Goal: Transaction & Acquisition: Purchase product/service

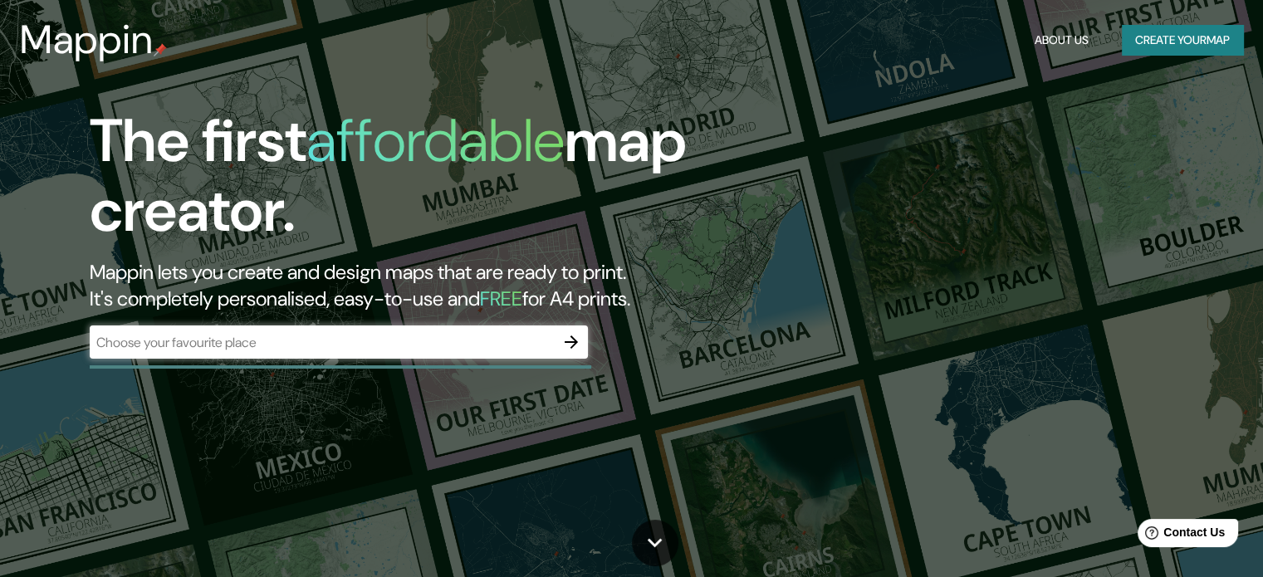
click at [325, 354] on div "​" at bounding box center [339, 341] width 498 height 33
click at [1162, 29] on button "Create your map" at bounding box center [1182, 40] width 121 height 31
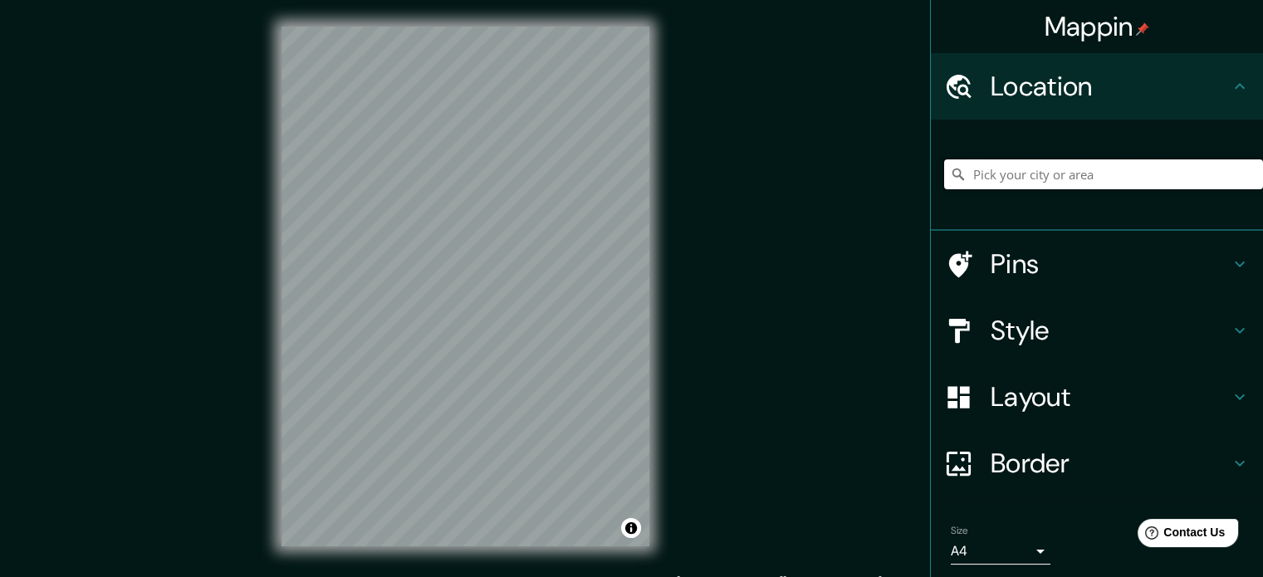
click at [1003, 179] on input "Pick your city or area" at bounding box center [1103, 174] width 319 height 30
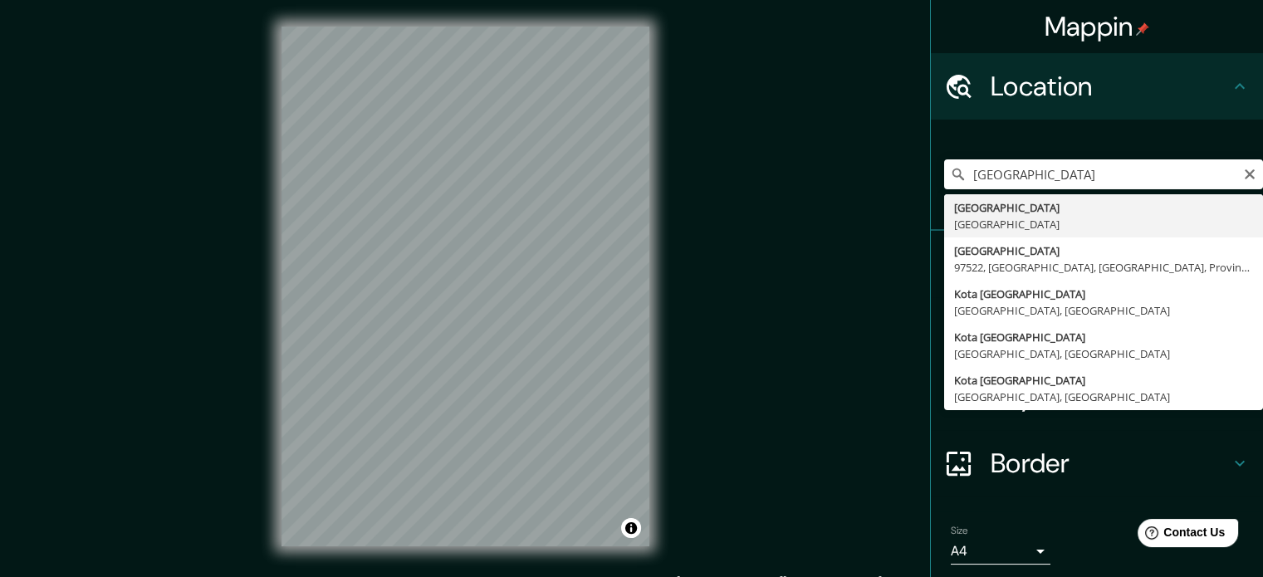
type input "[GEOGRAPHIC_DATA], [GEOGRAPHIC_DATA]"
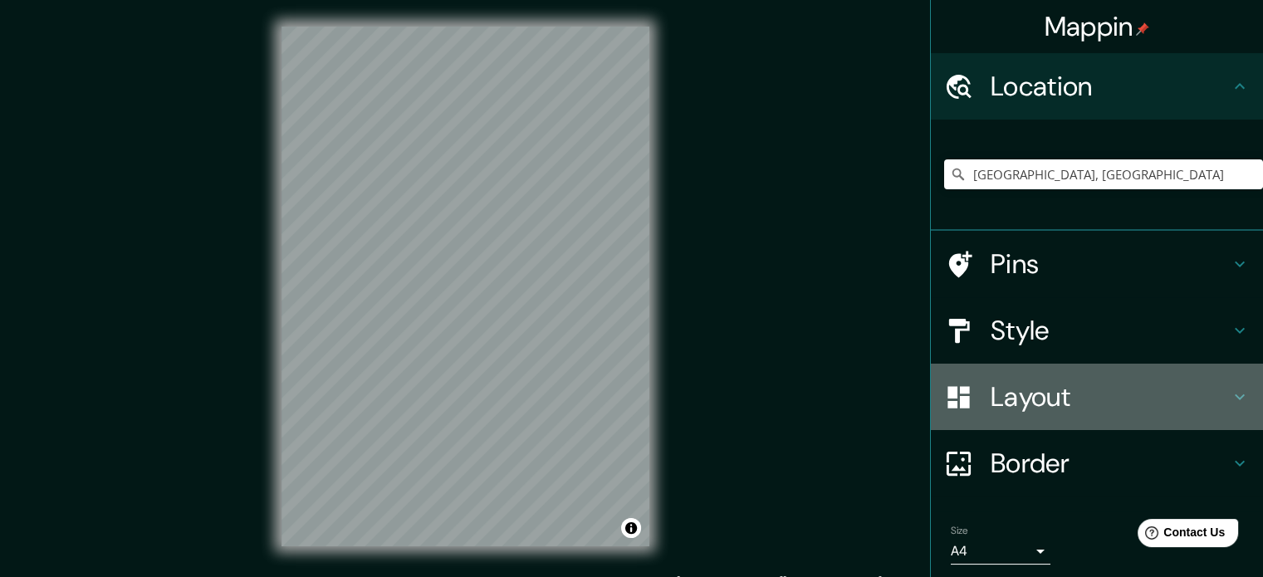
click at [1235, 398] on icon at bounding box center [1240, 397] width 10 height 6
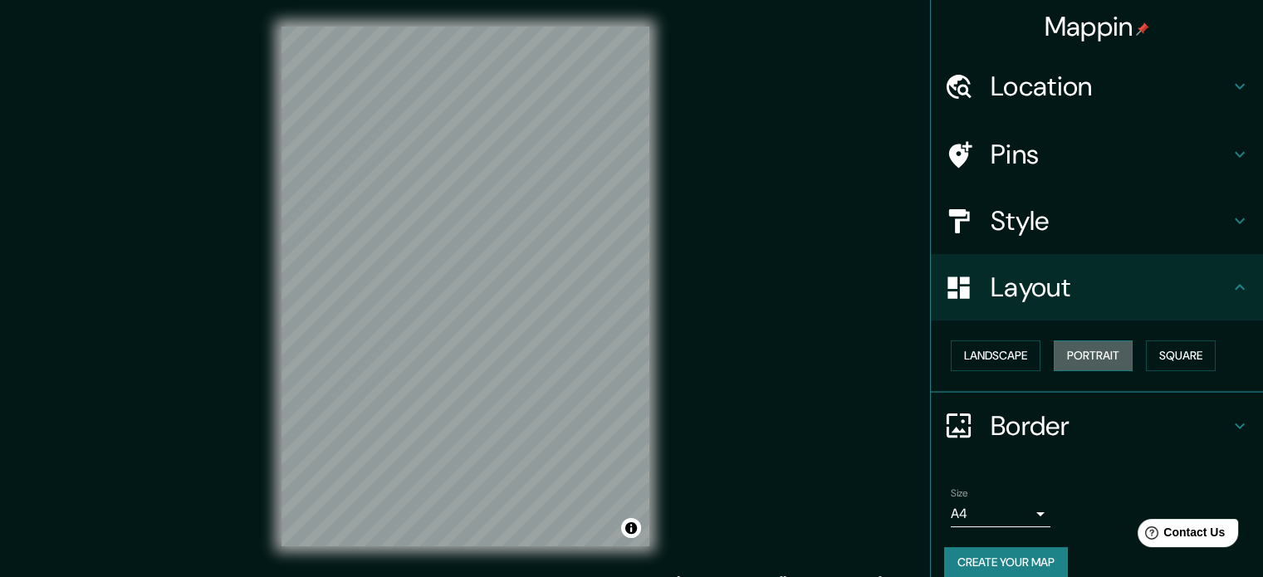
click at [1086, 348] on button "Portrait" at bounding box center [1093, 355] width 79 height 31
click at [1000, 355] on button "Landscape" at bounding box center [996, 355] width 90 height 31
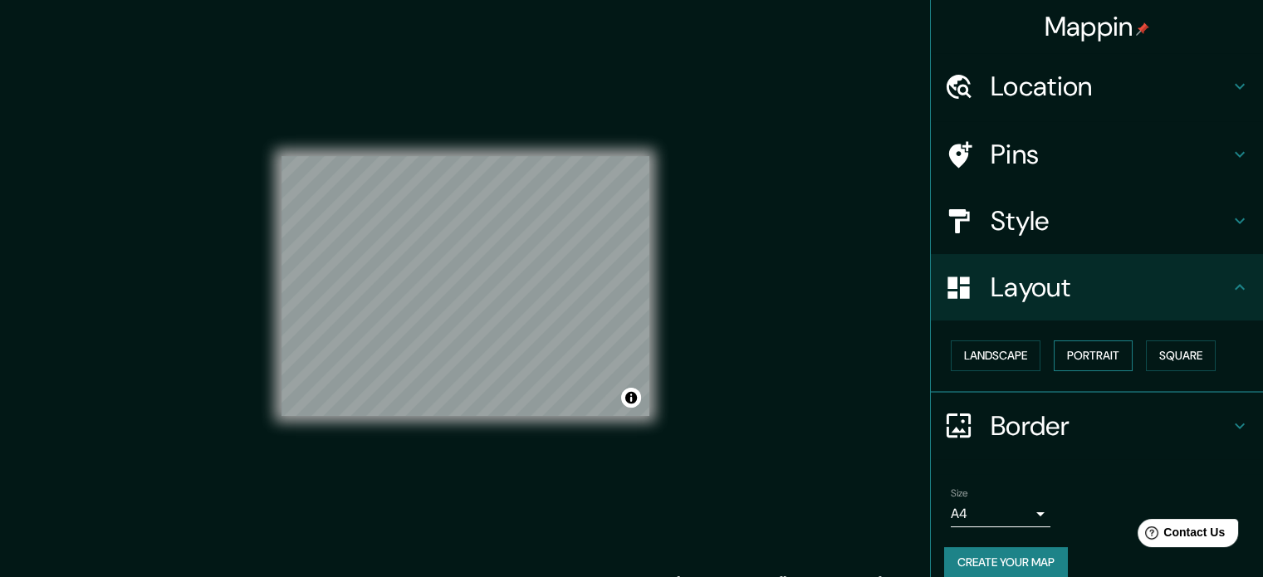
click at [1083, 353] on button "Portrait" at bounding box center [1093, 355] width 79 height 31
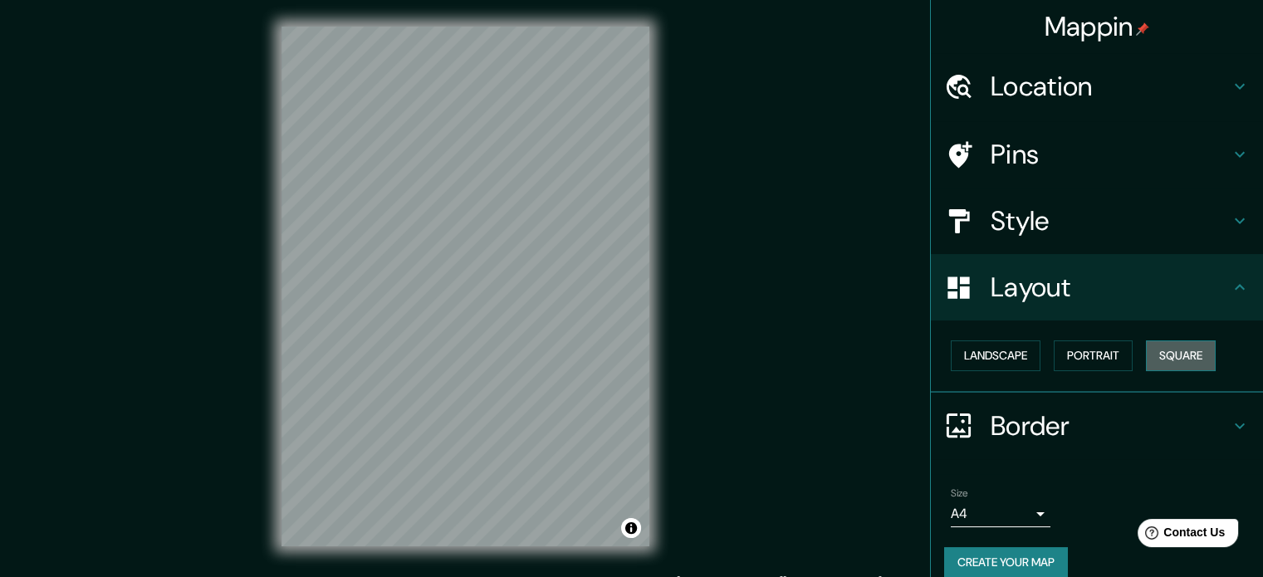
click at [1154, 355] on button "Square" at bounding box center [1181, 355] width 70 height 31
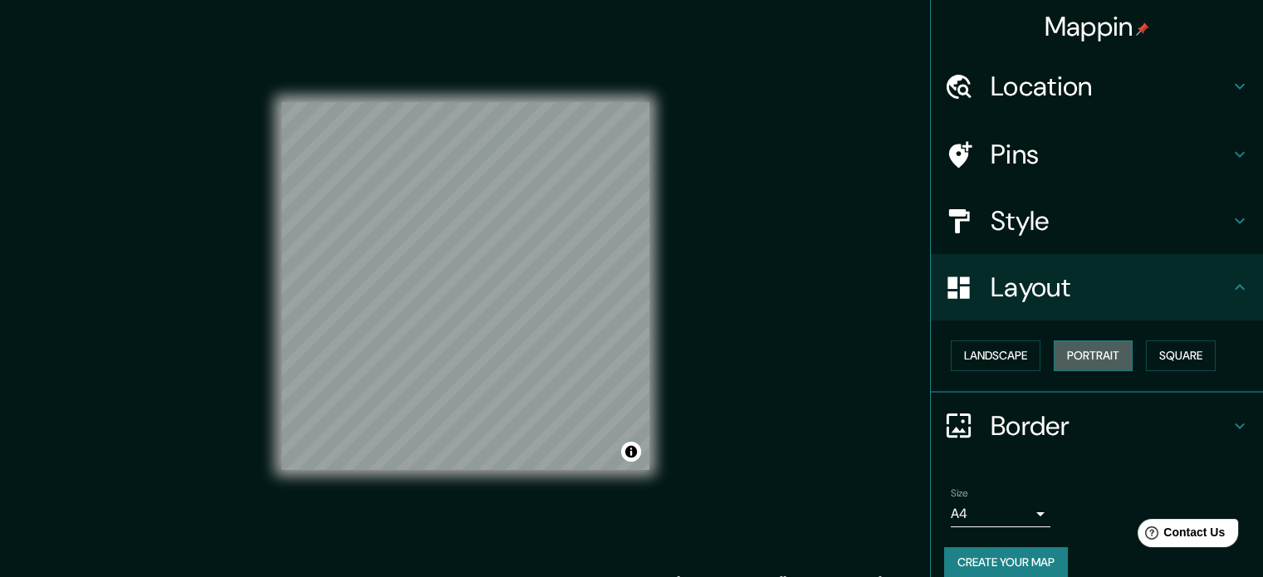
click at [1076, 359] on button "Portrait" at bounding box center [1093, 355] width 79 height 31
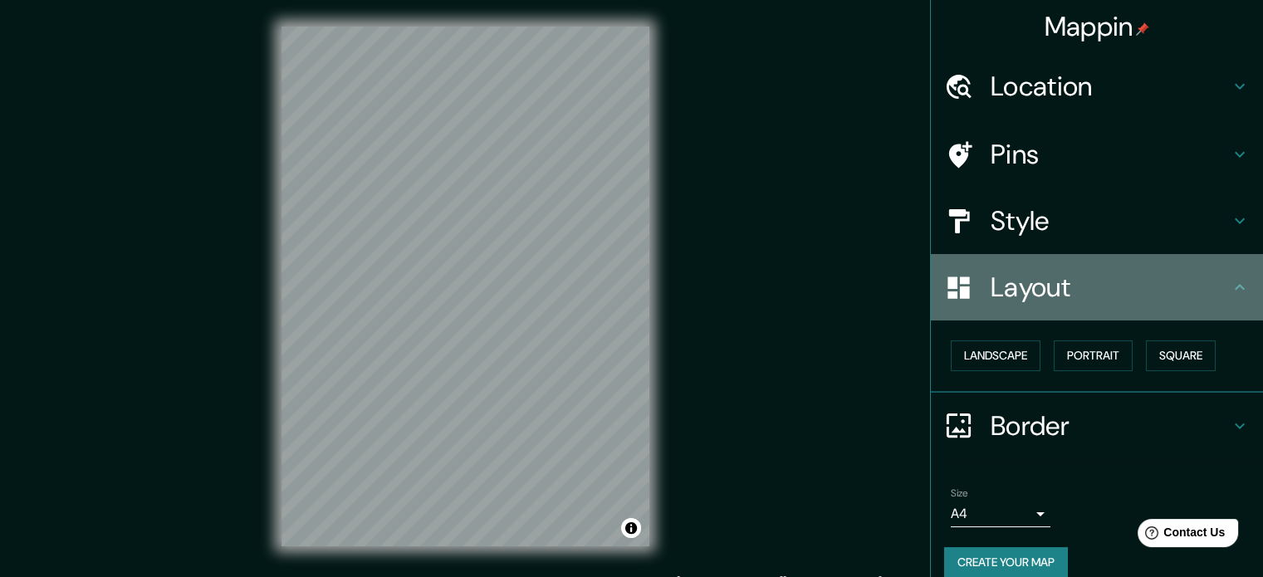
click at [1211, 295] on h4 "Layout" at bounding box center [1110, 287] width 239 height 33
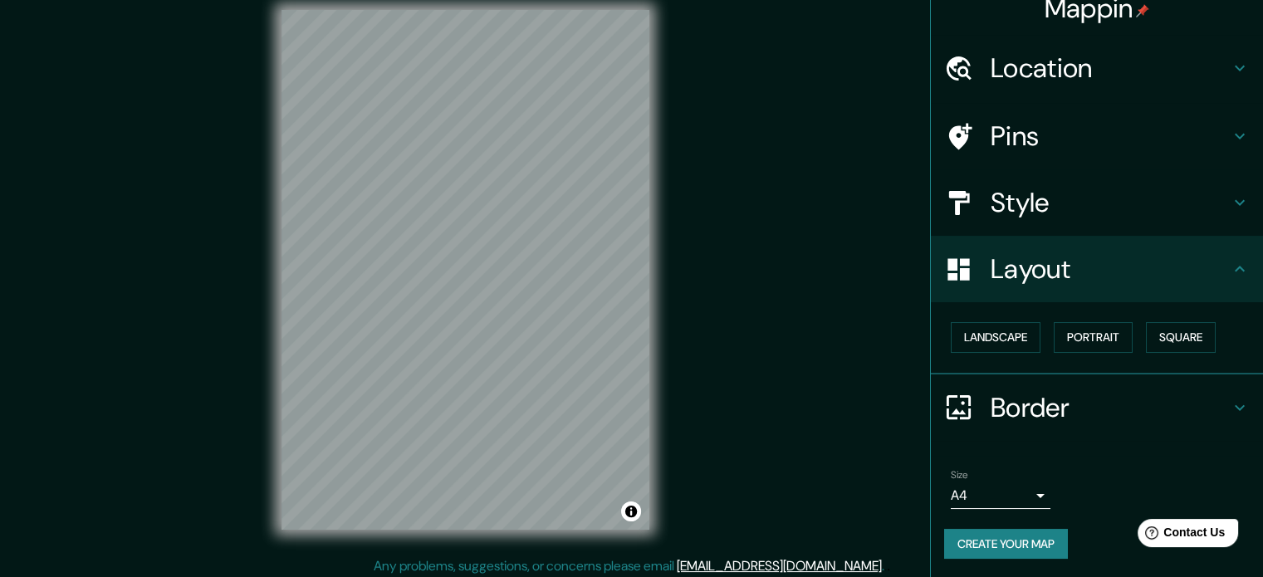
scroll to position [22, 0]
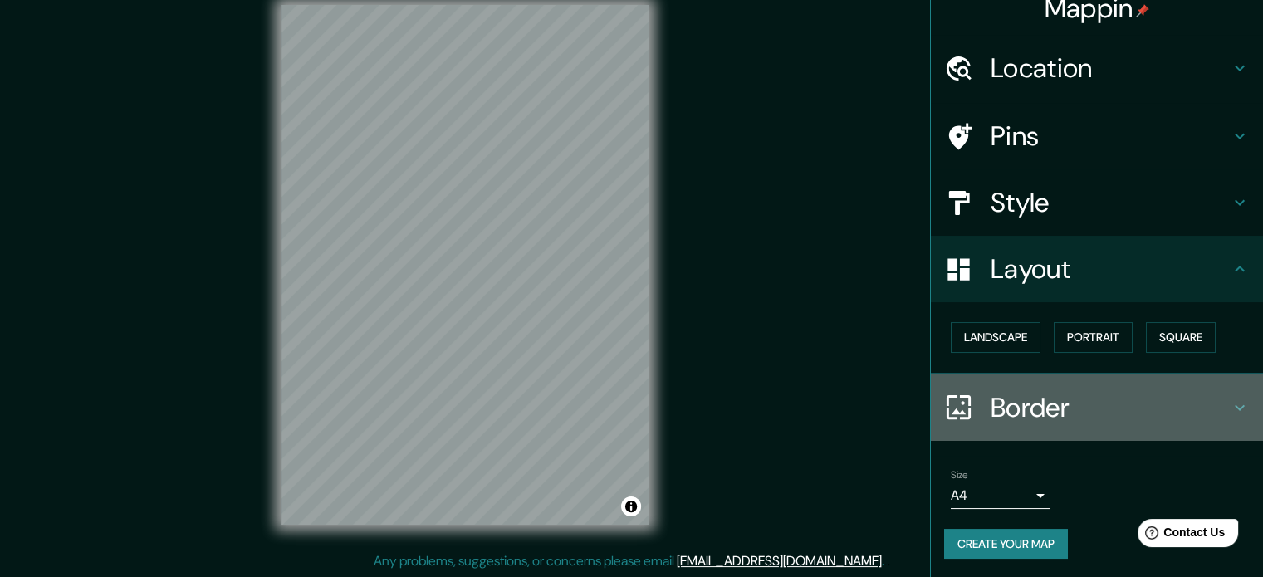
click at [1062, 401] on h4 "Border" at bounding box center [1110, 407] width 239 height 33
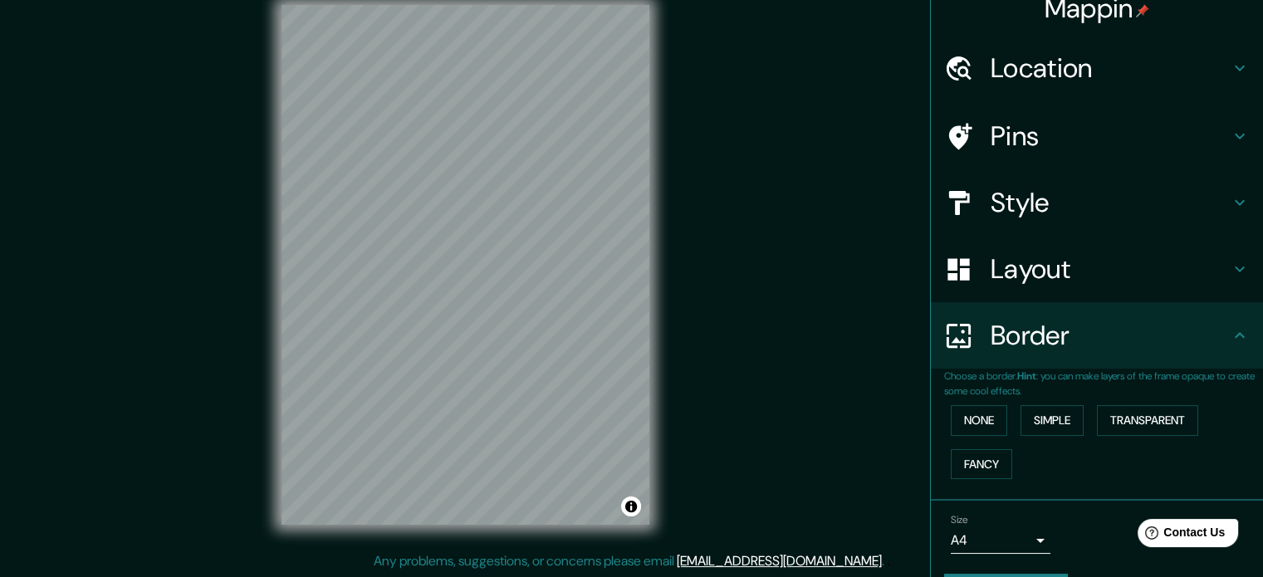
click at [1082, 374] on p "Choose a border. Hint : you can make layers of the frame opaque to create some …" at bounding box center [1103, 384] width 319 height 30
click at [960, 415] on button "None" at bounding box center [979, 420] width 56 height 31
click at [1036, 416] on button "Simple" at bounding box center [1051, 420] width 63 height 31
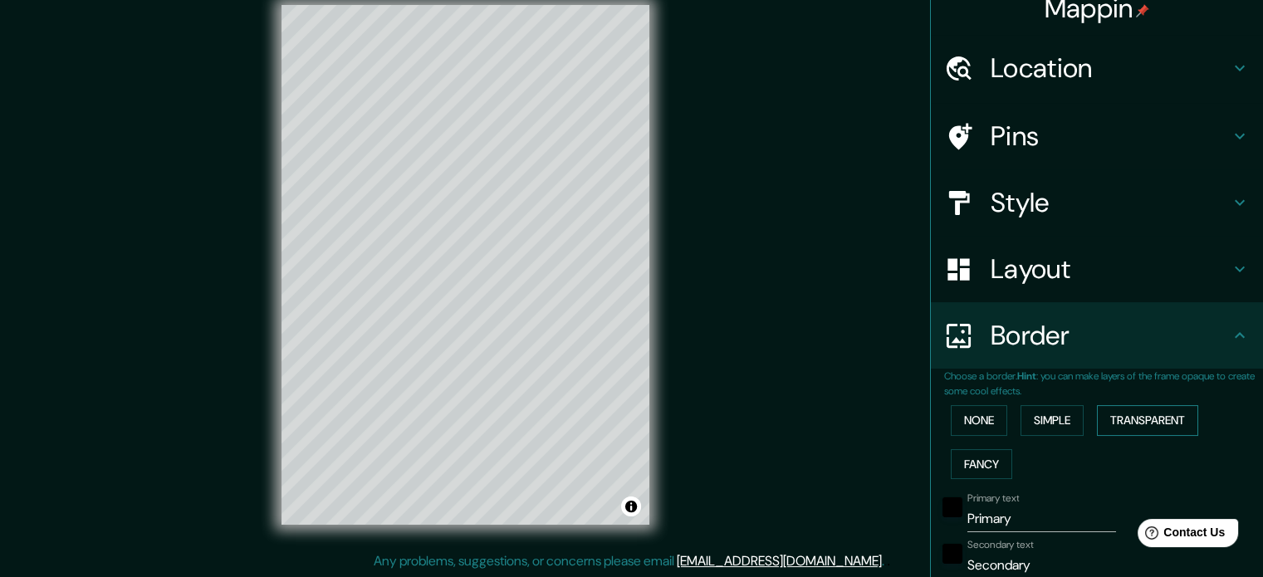
click at [1104, 416] on button "Transparent" at bounding box center [1147, 420] width 101 height 31
click at [963, 462] on button "Fancy" at bounding box center [981, 464] width 61 height 31
click at [1117, 425] on button "Transparent" at bounding box center [1147, 420] width 101 height 31
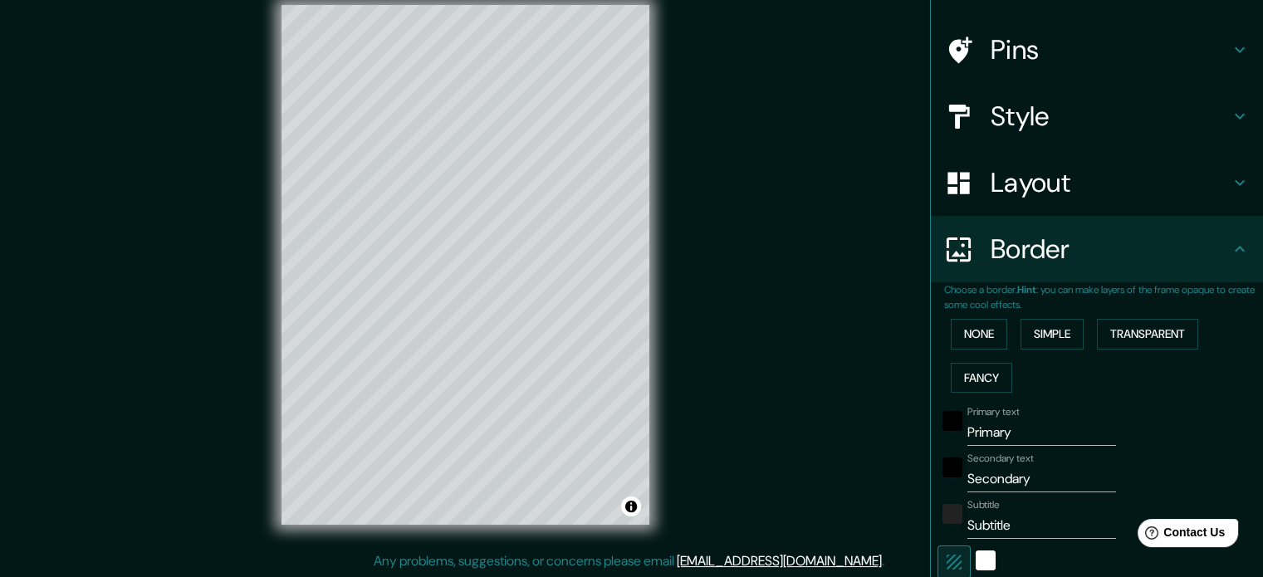
scroll to position [156, 0]
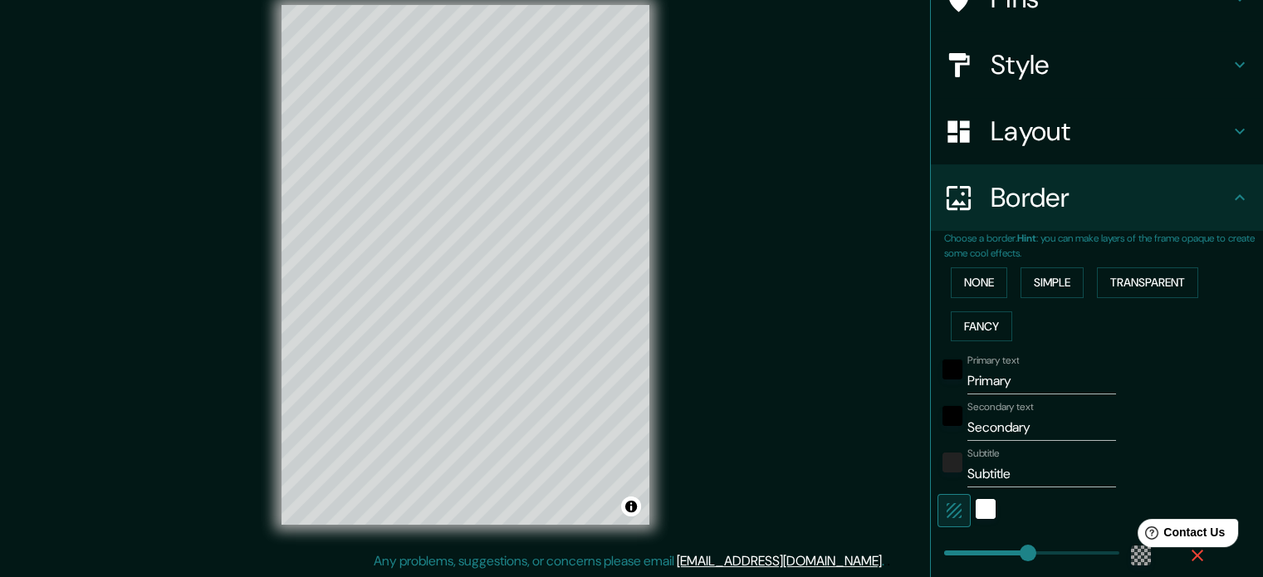
click at [1000, 384] on input "Primary" at bounding box center [1041, 381] width 149 height 27
drag, startPoint x: 1026, startPoint y: 376, endPoint x: 907, endPoint y: 378, distance: 118.7
click at [903, 381] on div "Mappin Location [GEOGRAPHIC_DATA], [GEOGRAPHIC_DATA] Pins Style Layout Border C…" at bounding box center [631, 277] width 1263 height 599
type input "U"
type input "213"
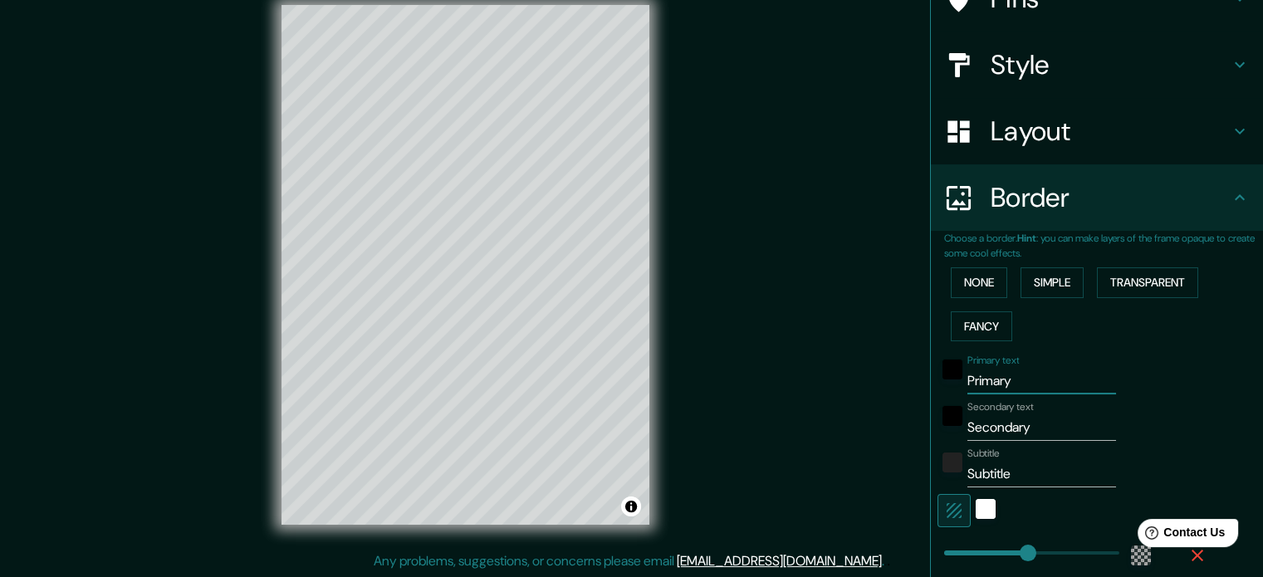
type input "35"
type input "UP"
type input "213"
type input "35"
type input "UP3"
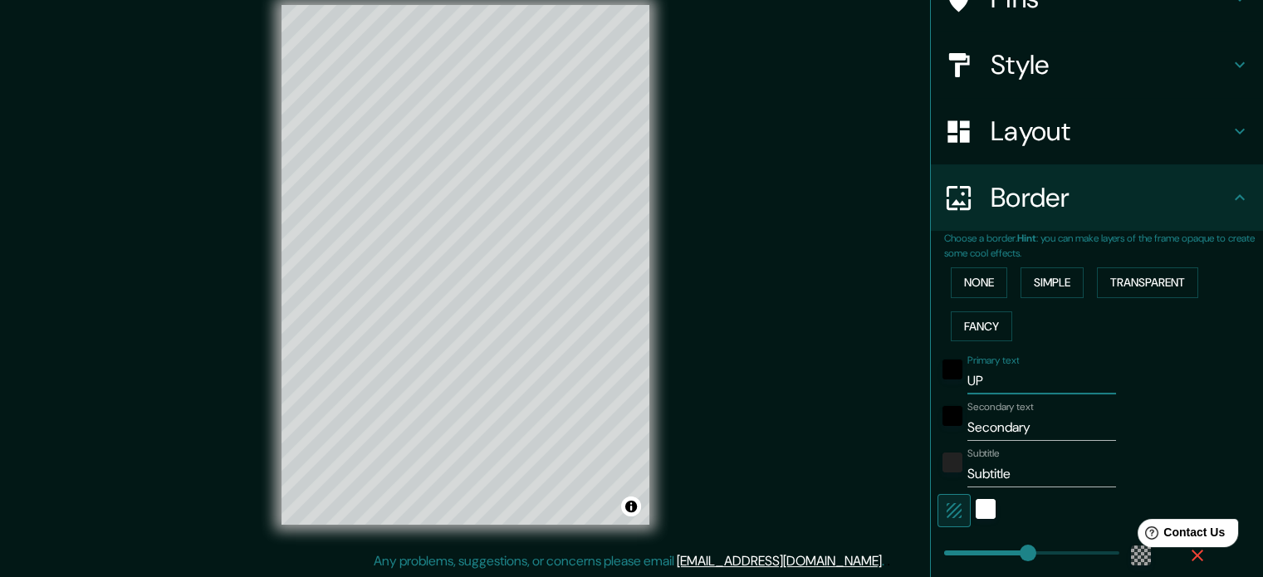
type input "213"
type input "35"
type input "UP3"
type input "213"
type input "35"
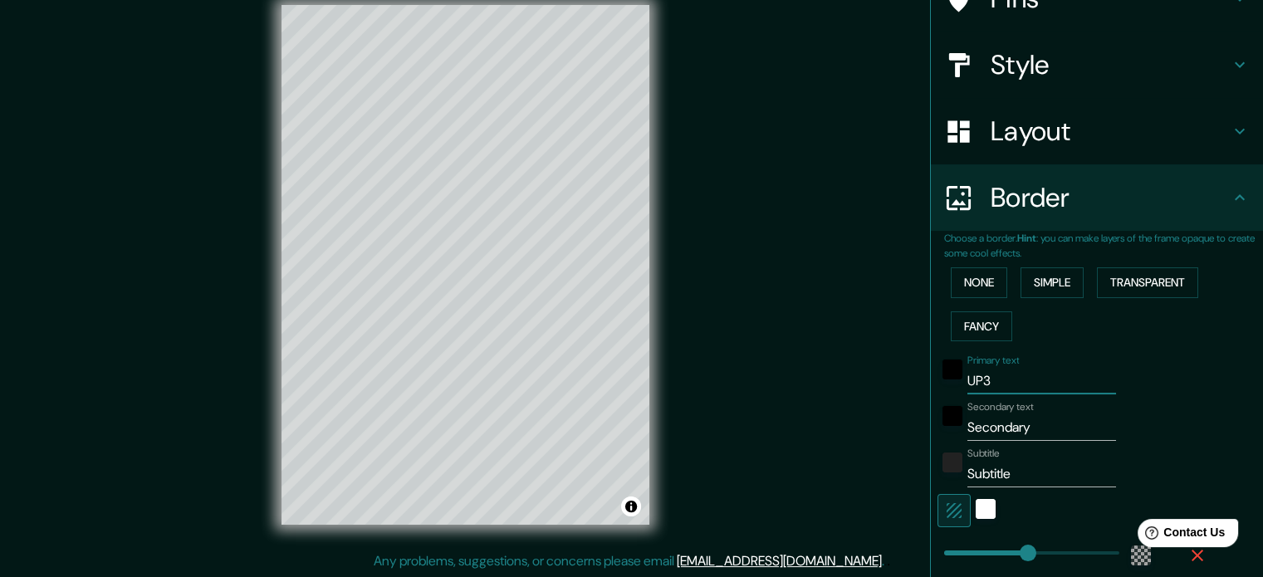
type input "UP3 B"
type input "213"
type input "35"
type input "UP3 Bu"
type input "213"
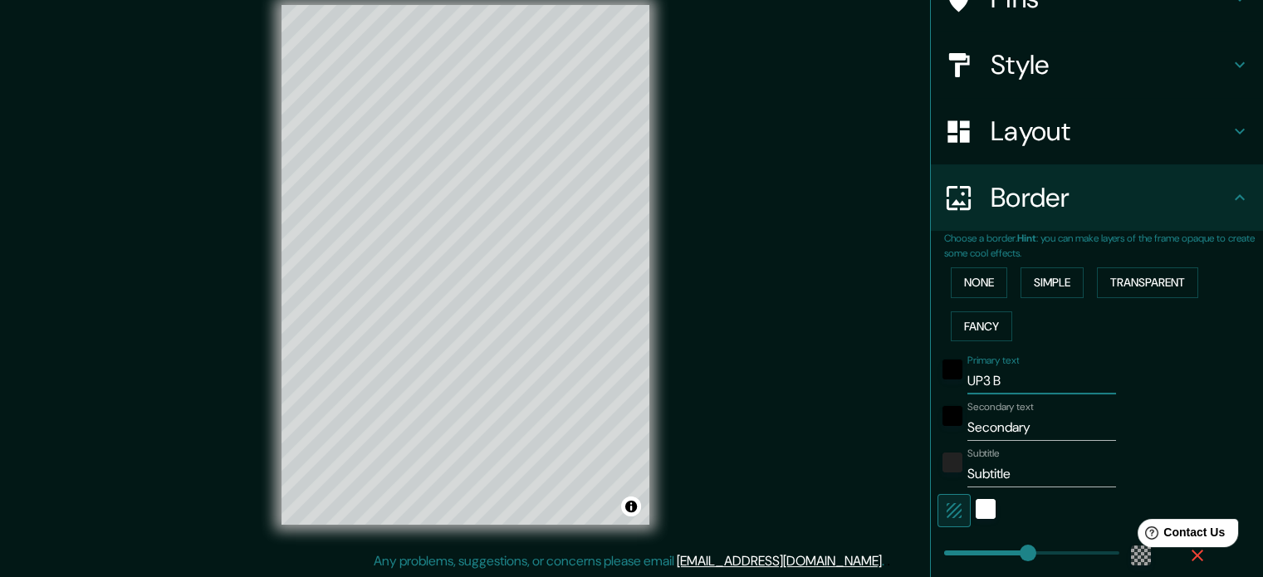
type input "35"
type input "UP3 Bul"
type input "213"
type input "35"
type input "UP3 Bulu"
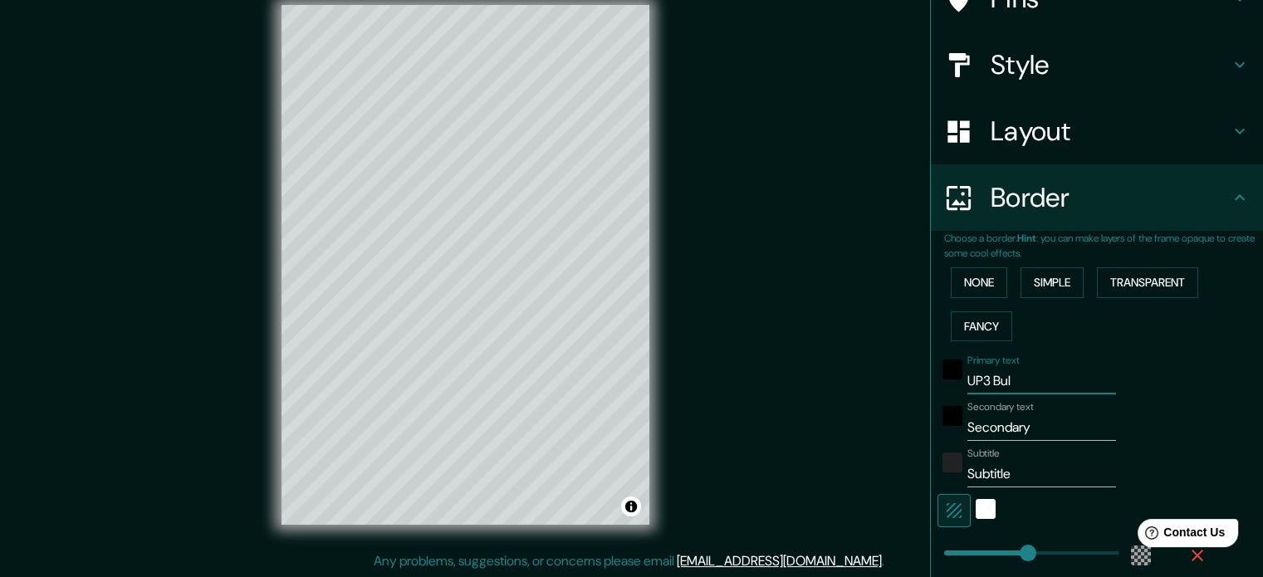
type input "213"
type input "35"
type input "UP3 Bulun"
type input "213"
type input "35"
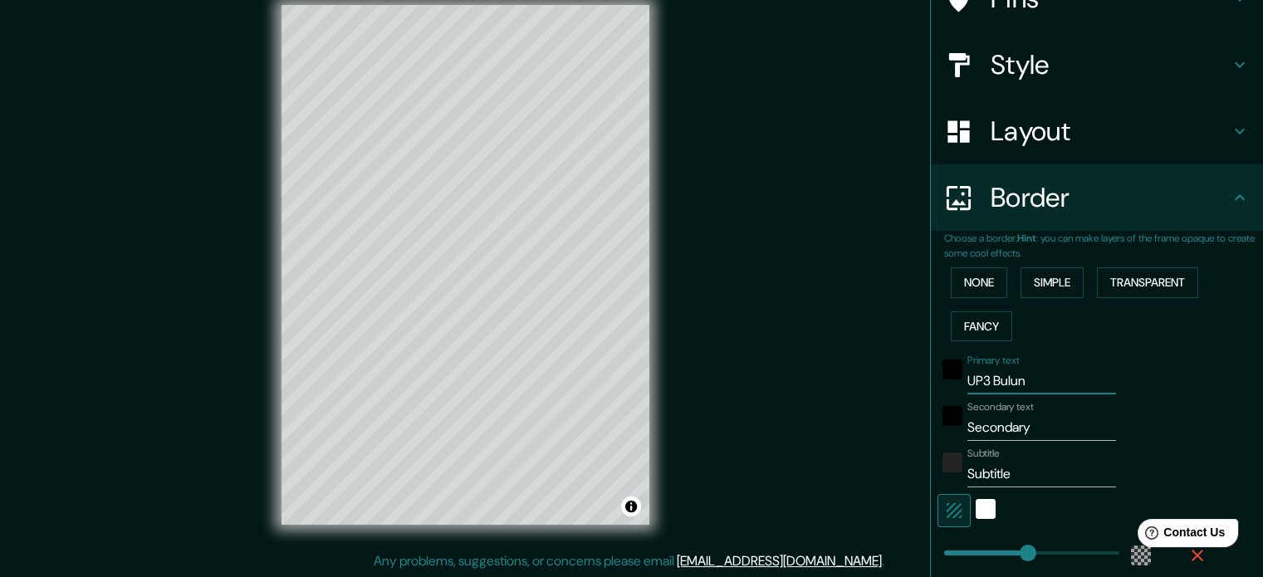
type input "UP3 Bulung"
type input "213"
type input "35"
type input "UP3 Bulunga"
type input "213"
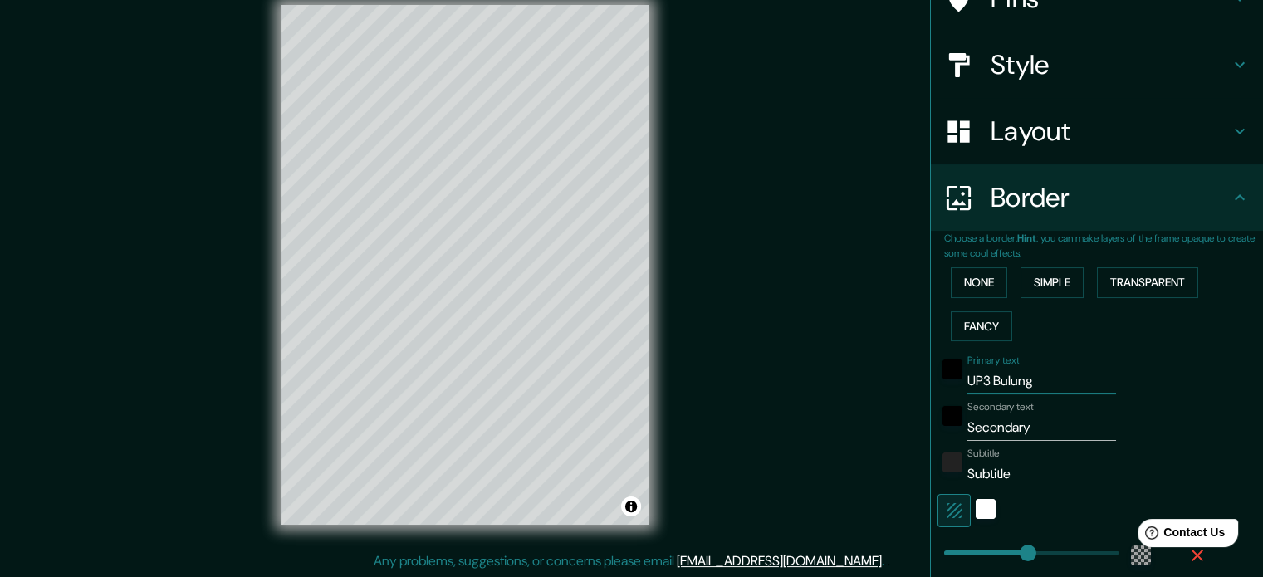
type input "35"
type input "UP3 Bulungan"
type input "213"
type input "35"
type input "UP3 Bulungan"
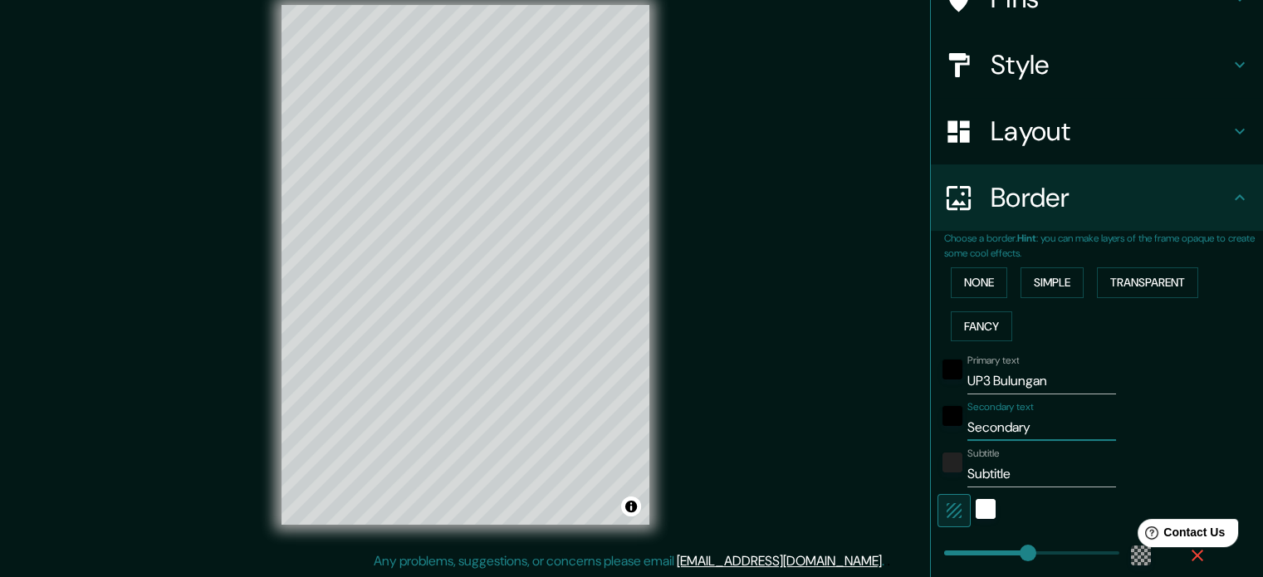
drag, startPoint x: 1028, startPoint y: 424, endPoint x: 883, endPoint y: 415, distance: 145.6
click at [883, 415] on div "Mappin Location [GEOGRAPHIC_DATA], [GEOGRAPHIC_DATA] Pins Style Layout Border C…" at bounding box center [631, 277] width 1263 height 599
type input "D"
type input "213"
type input "35"
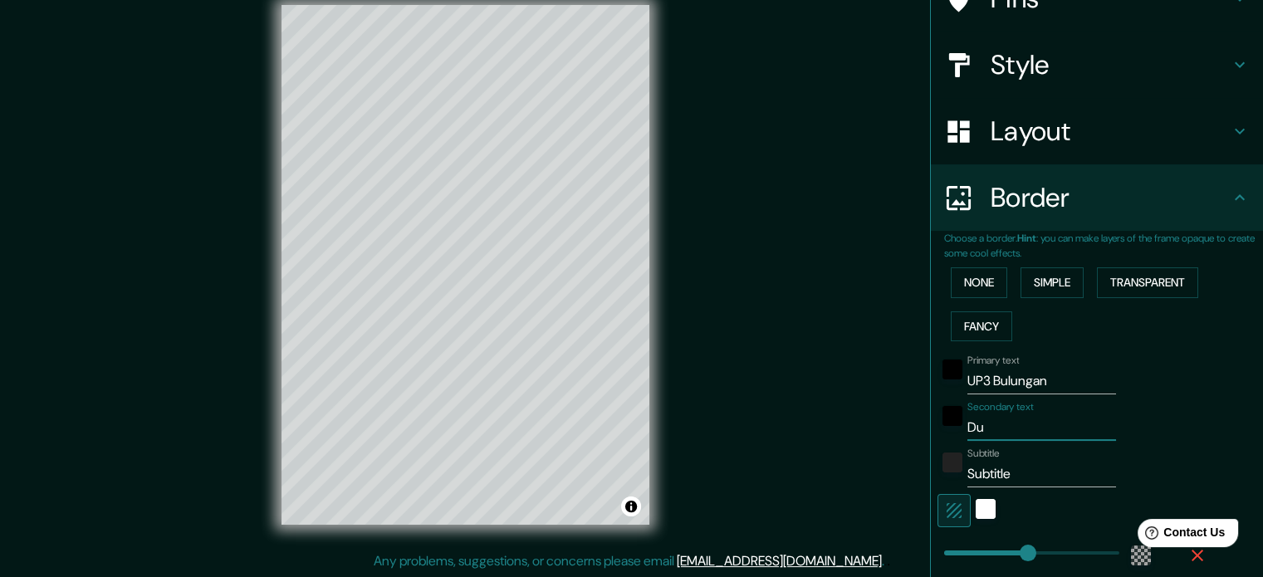
type input "Dui"
type input "213"
type input "35"
type input "Duis"
type input "213"
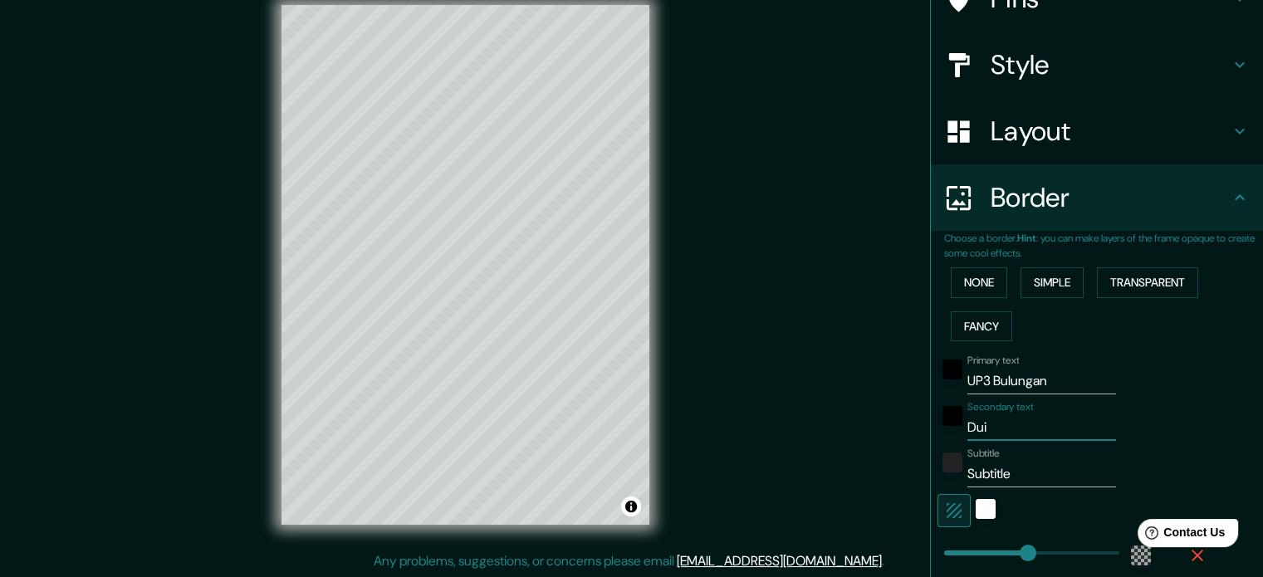
type input "35"
type input "Dui"
type input "213"
type input "35"
type input "Du"
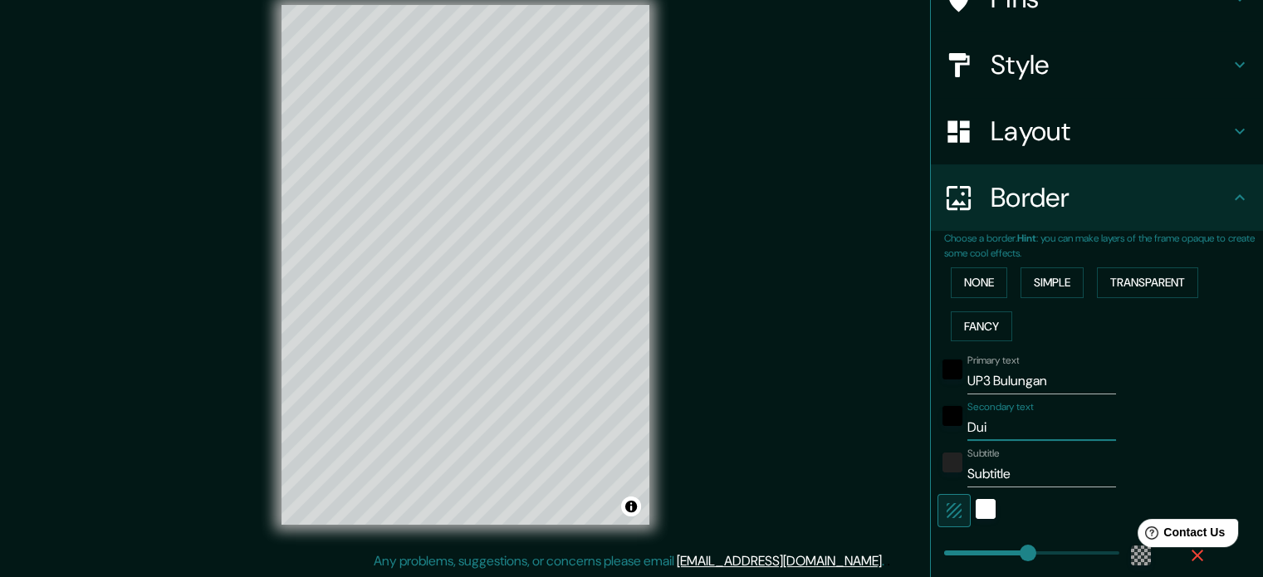
type input "213"
type input "35"
type input "D"
type input "213"
type input "35"
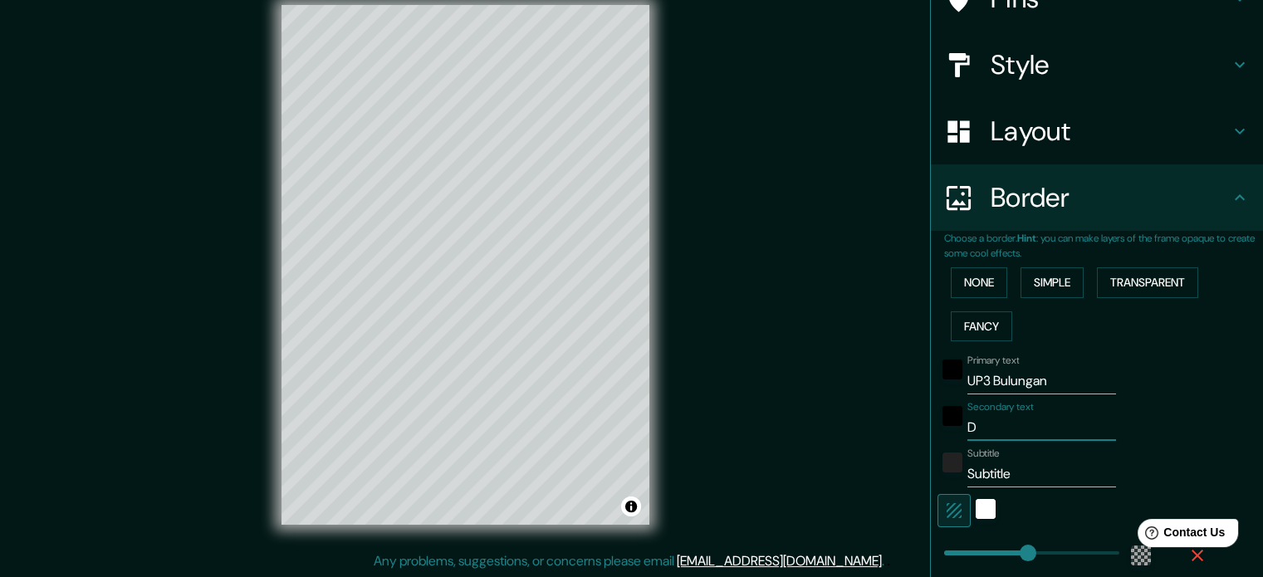
type input "Di"
type input "213"
type input "35"
type input "Dis"
type input "213"
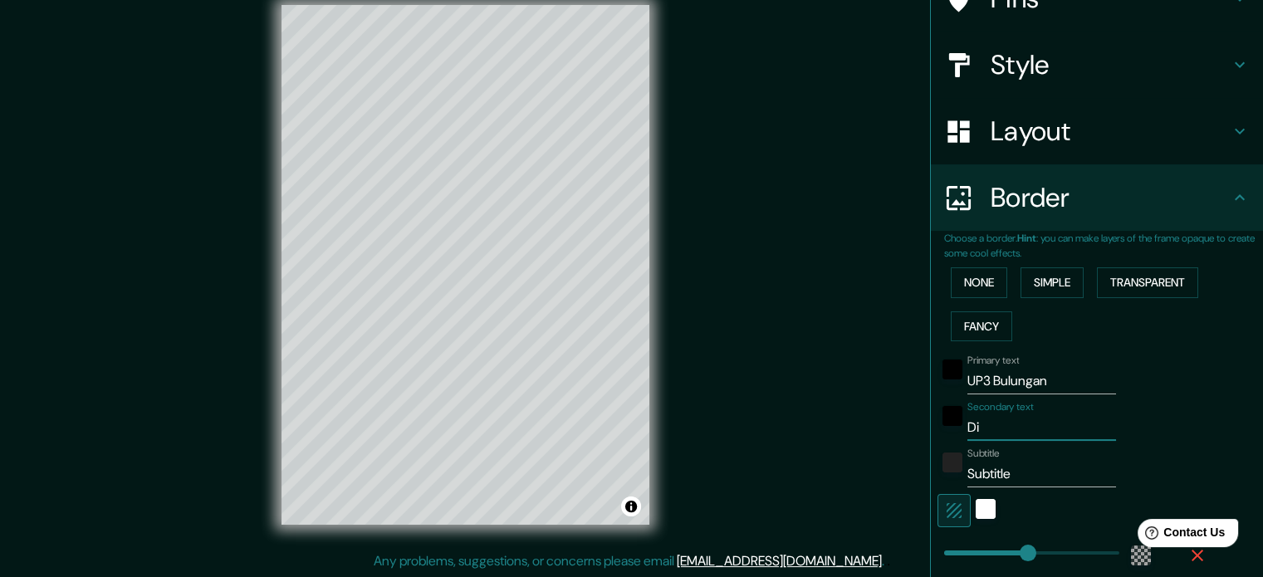
type input "35"
type input "Disj"
type input "213"
type input "35"
type input "Disja"
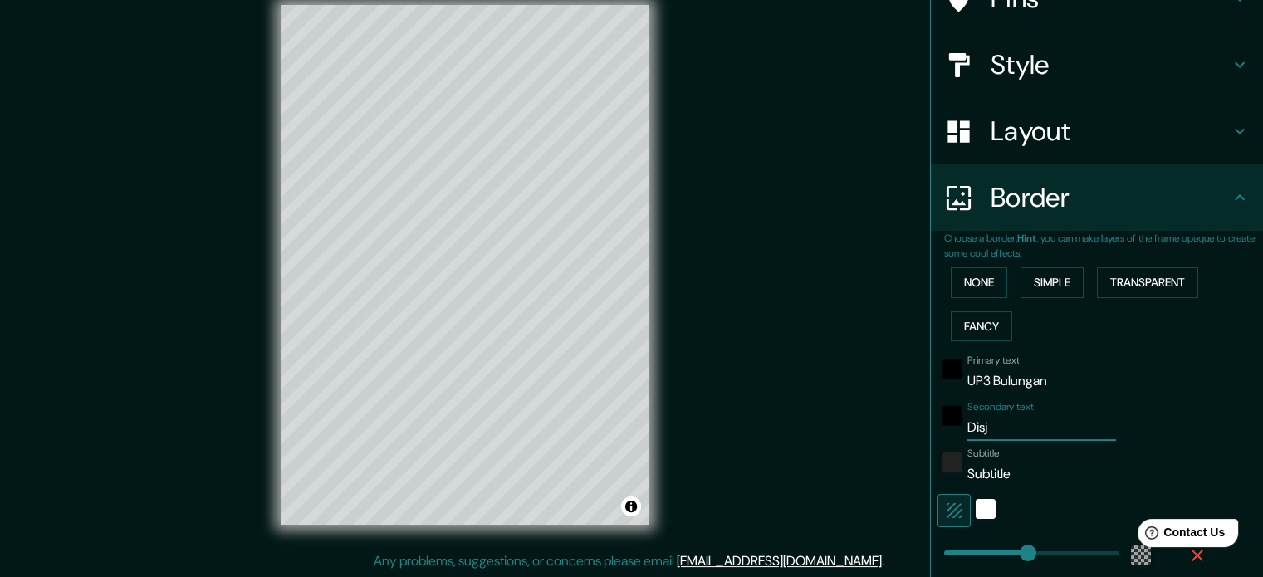
type input "213"
type input "35"
type input "Disjay"
type input "213"
type input "35"
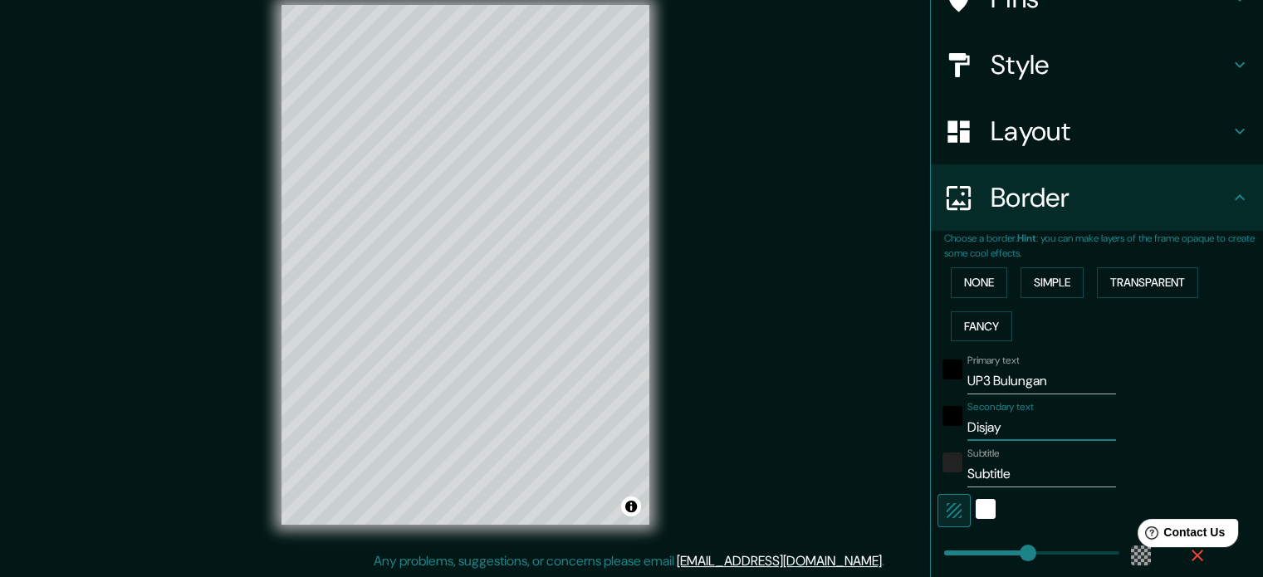
type input "Disjaya"
type input "213"
type input "35"
type input "Disjaya"
drag, startPoint x: 1017, startPoint y: 474, endPoint x: 927, endPoint y: 472, distance: 89.7
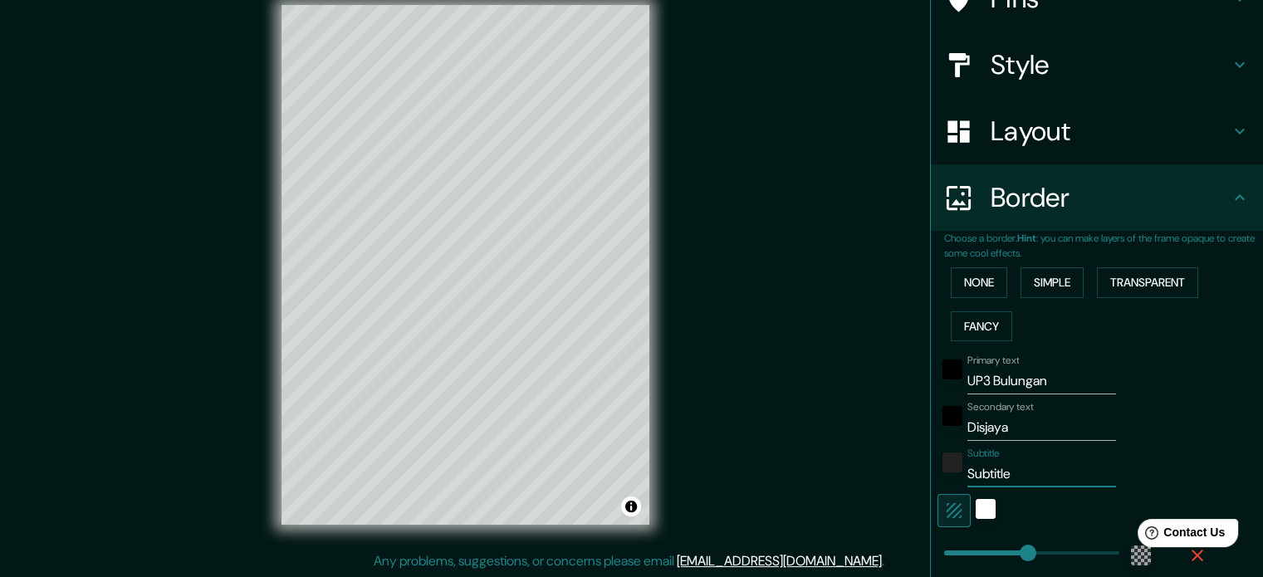
click at [937, 472] on div "Subtitle Subtitle" at bounding box center [1073, 468] width 272 height 40
type input "W"
type input "213"
type input "35"
type input "Wi"
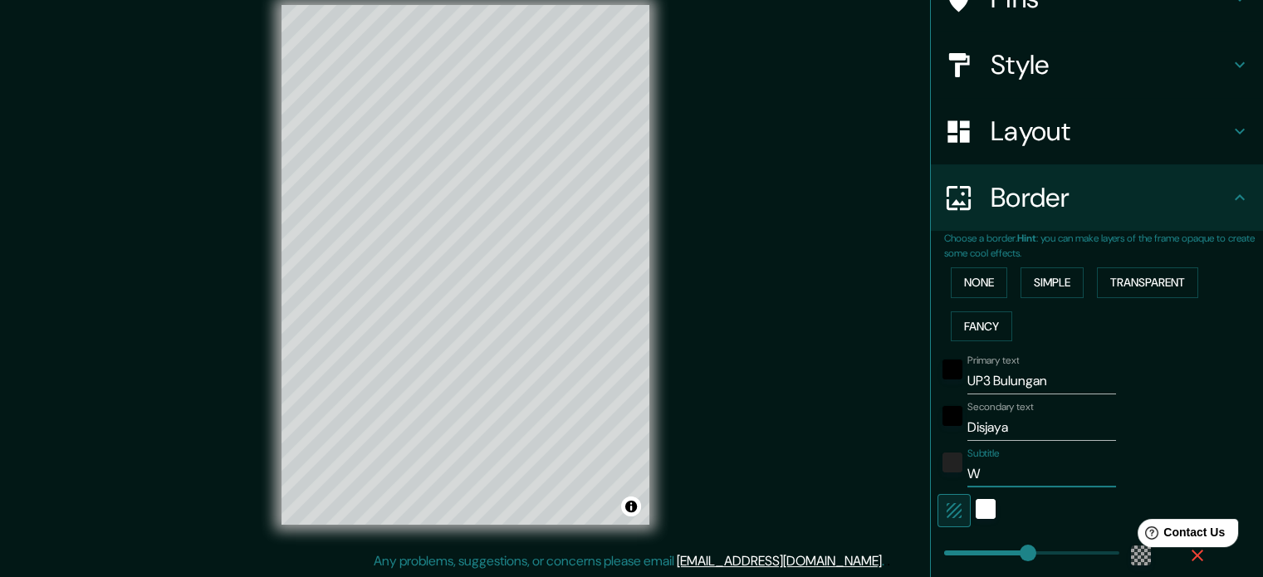
type input "213"
type input "35"
type input "Wil"
type input "213"
type input "35"
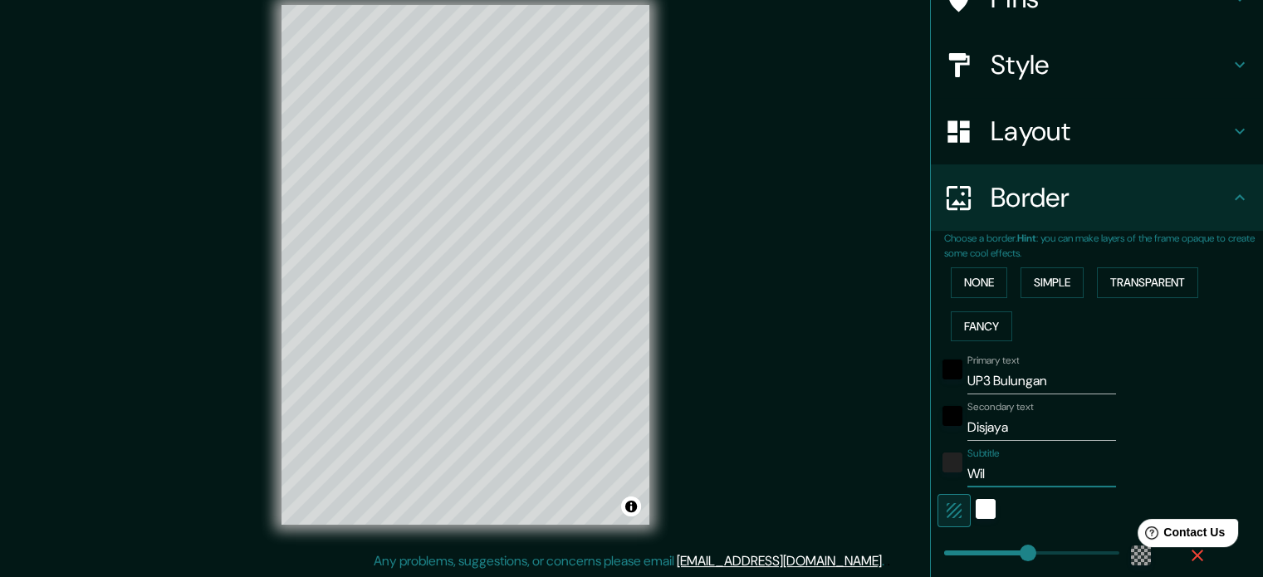
type input "Wila"
type input "213"
type input "35"
type input "Wilay"
type input "213"
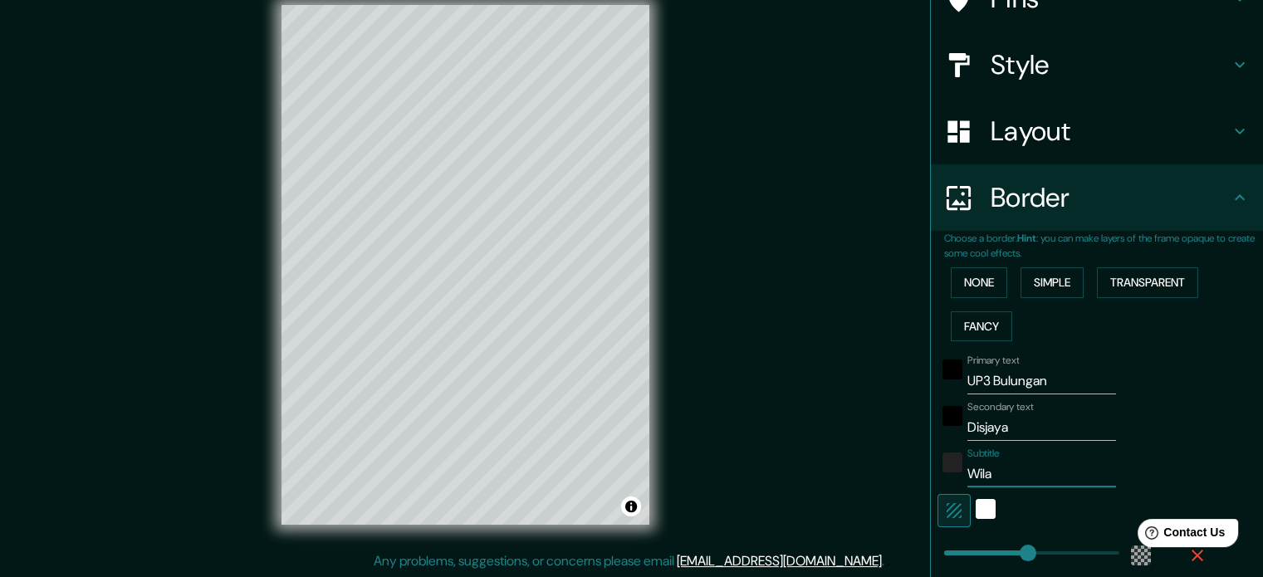
type input "35"
type input "Wilaya"
type input "213"
type input "35"
type input "Wilayah"
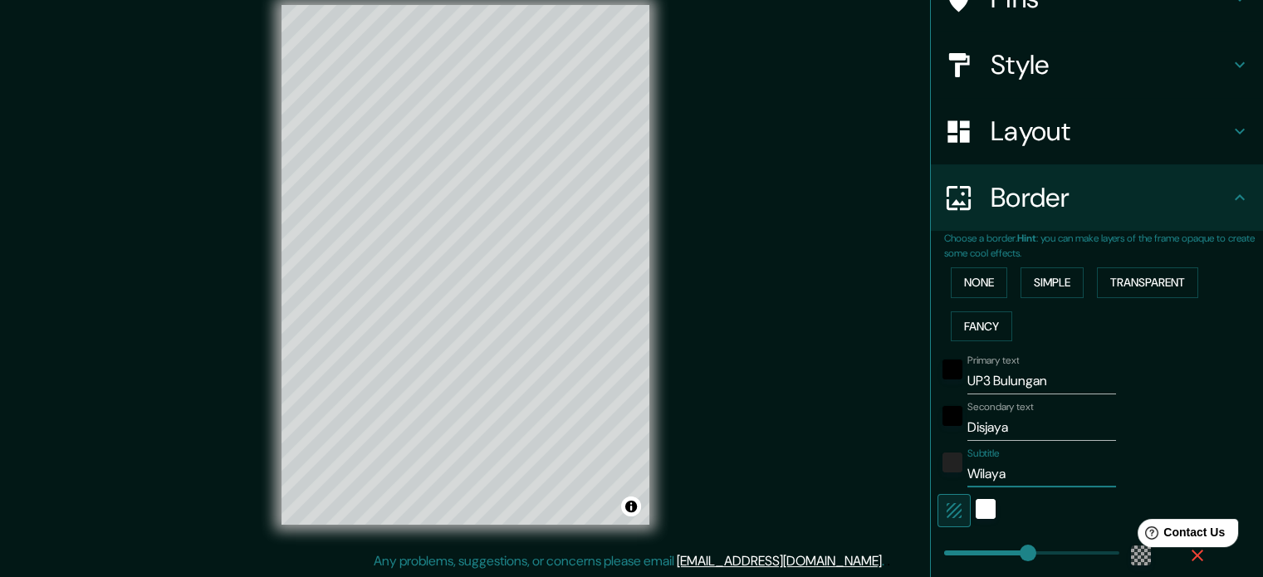
type input "213"
type input "35"
drag, startPoint x: 1010, startPoint y: 472, endPoint x: 902, endPoint y: 468, distance: 108.0
click at [902, 468] on div "Mappin Location [GEOGRAPHIC_DATA], [GEOGRAPHIC_DATA] Pins Style Layout Border C…" at bounding box center [631, 277] width 1263 height 599
type input "T"
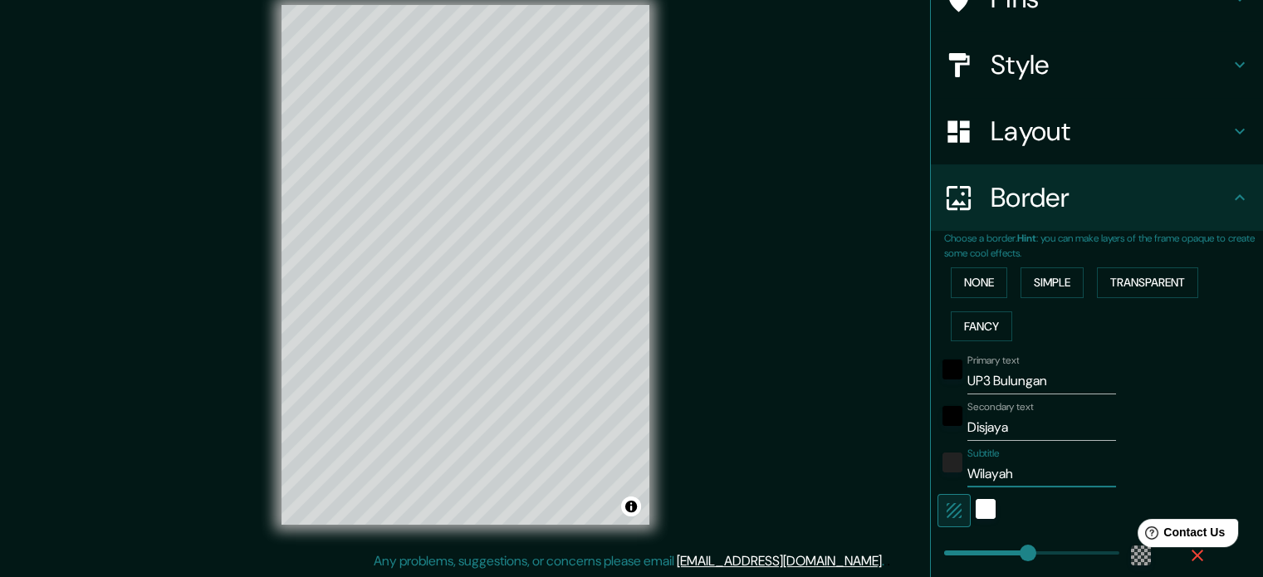
type input "213"
type input "35"
type input "Te"
type input "213"
type input "35"
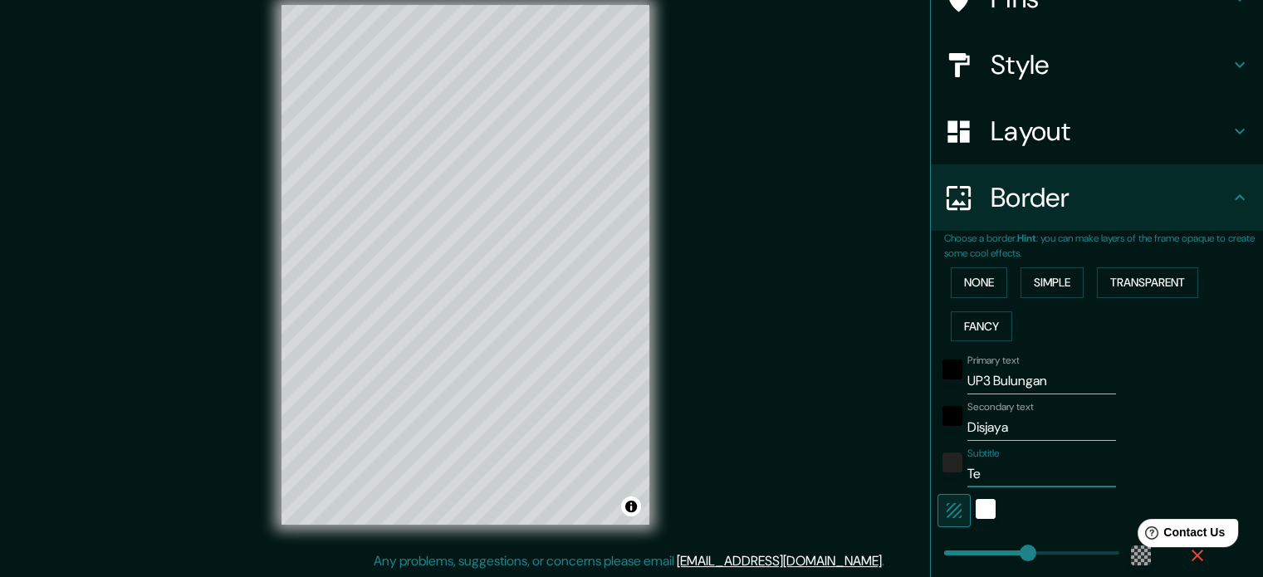
type input "Teg"
type input "213"
type input "35"
type input "Tega"
type input "213"
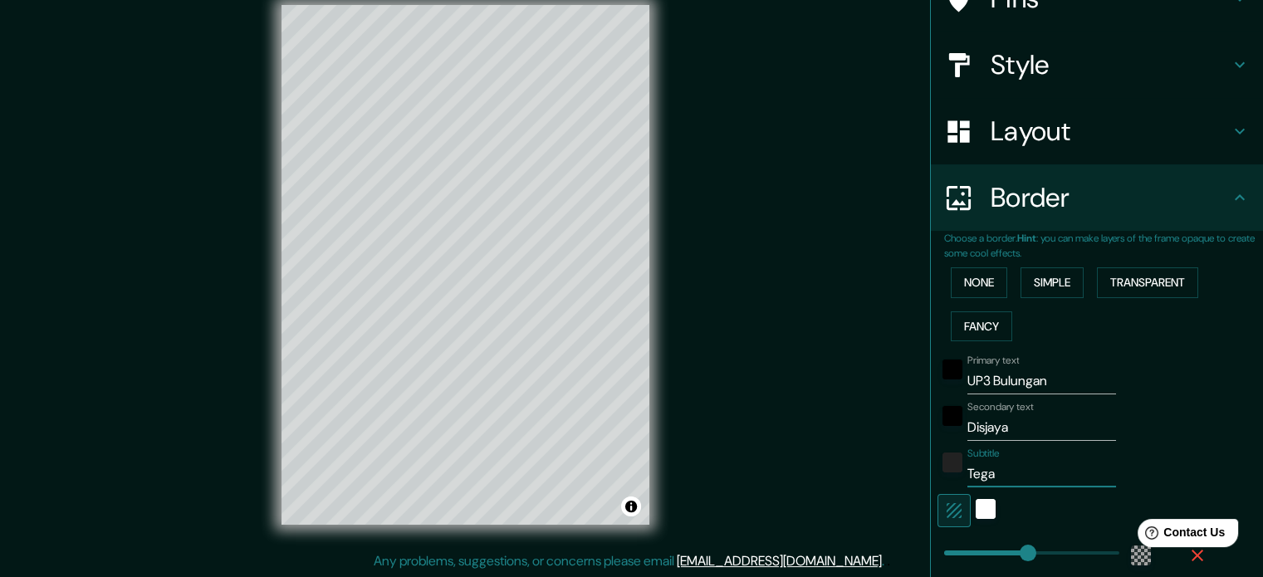
type input "35"
type input "Tegar"
type input "213"
type input "35"
type input "Tegar"
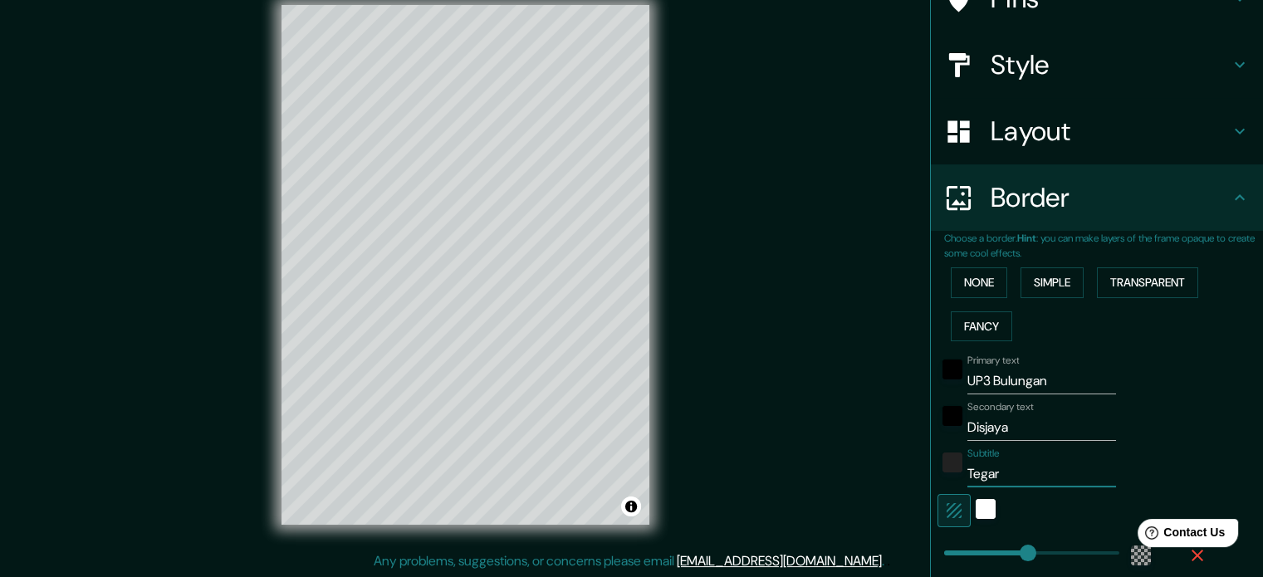
type input "213"
type input "35"
type input "Tegar E"
type input "213"
type input "35"
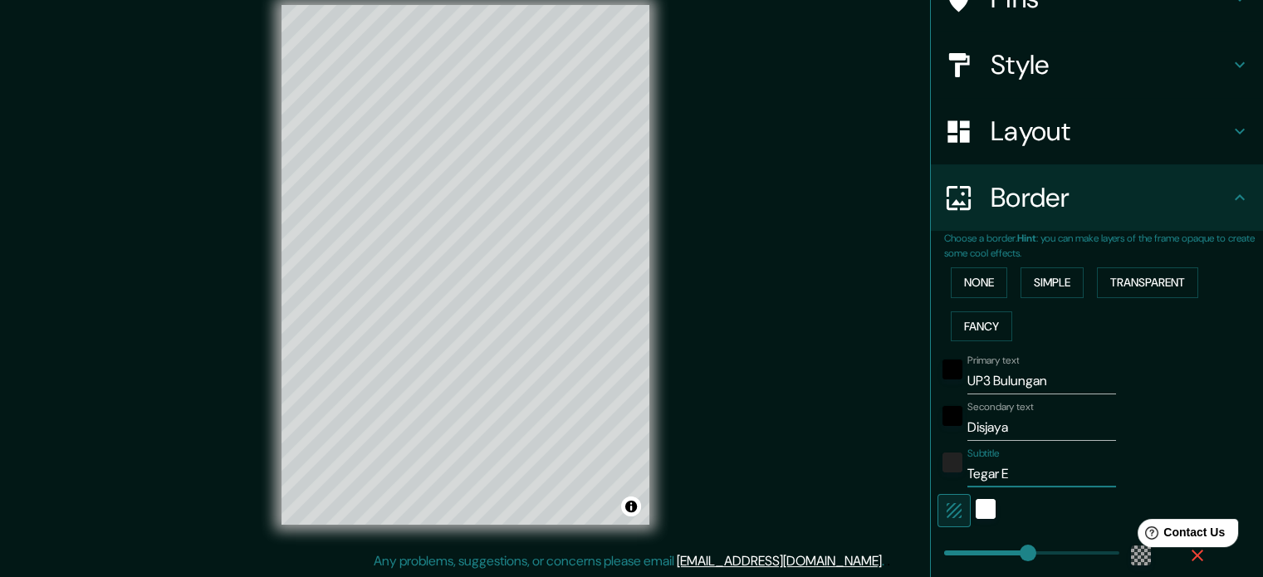
type input "Tegar Ek"
type input "213"
type input "35"
type input "[PERSON_NAME]"
type input "213"
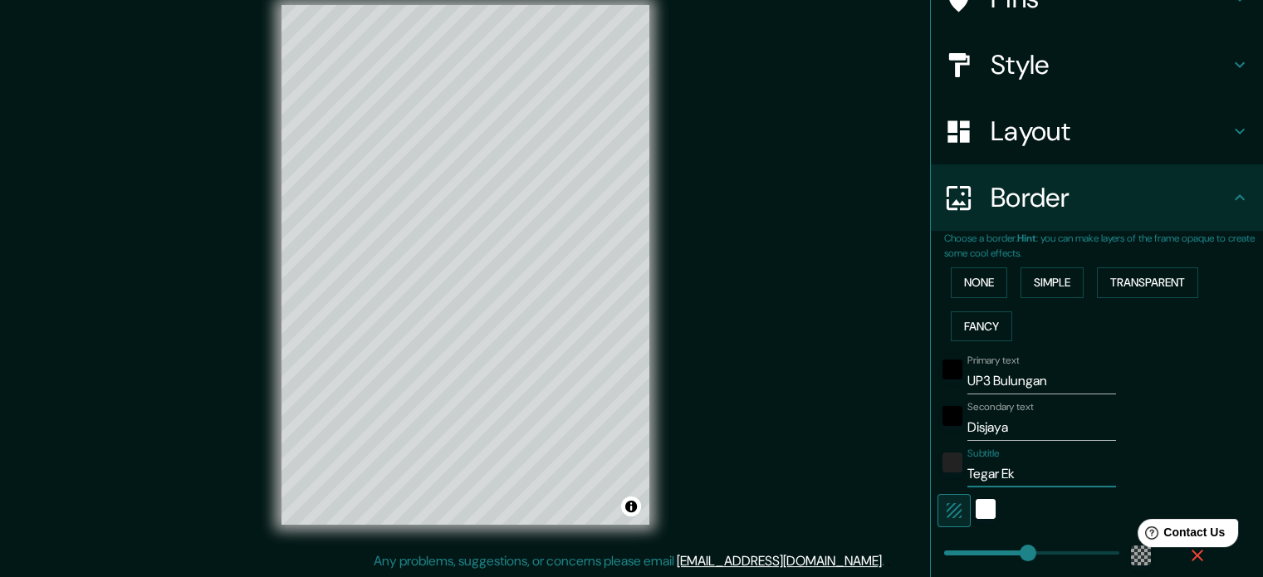
type input "35"
type input "[PERSON_NAME]"
type input "213"
type input "35"
type input "Tegar Eka s"
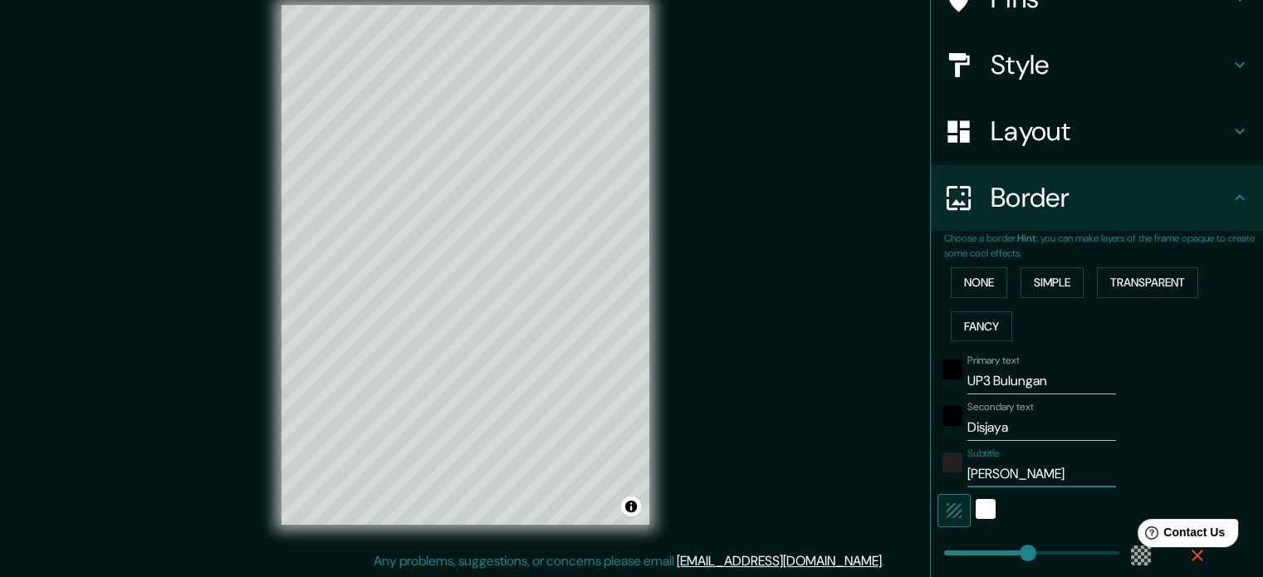
type input "213"
type input "35"
type input "Tegar Eka sa"
type input "213"
type input "35"
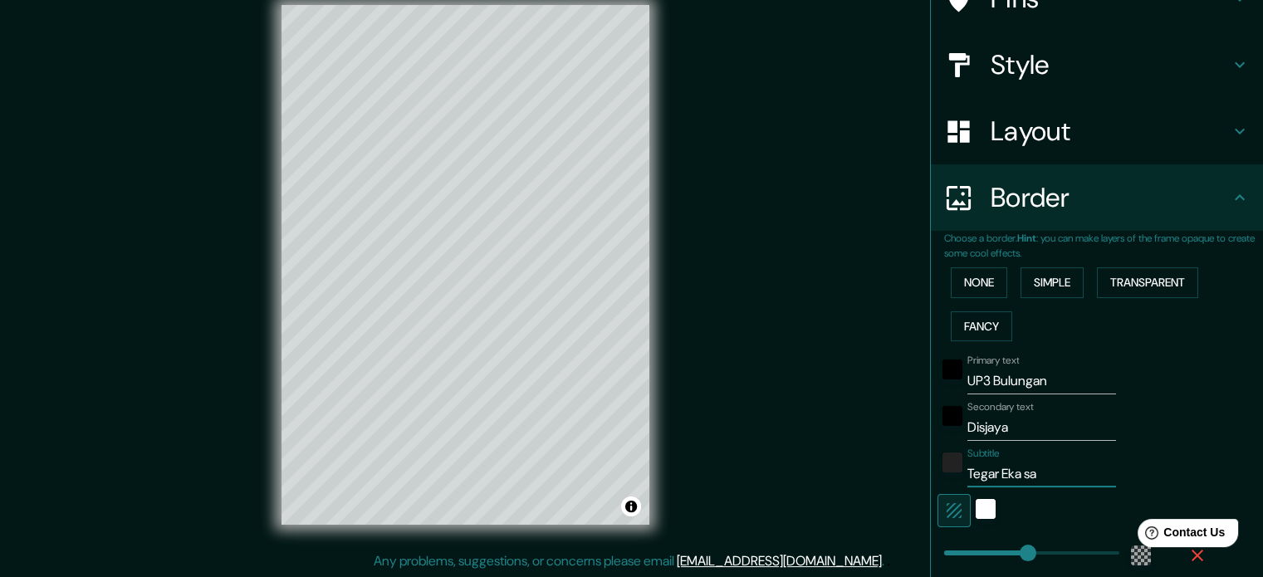
type input "Tegar Eka sap"
type input "213"
type input "35"
type input "Tegar Eka sapu"
type input "213"
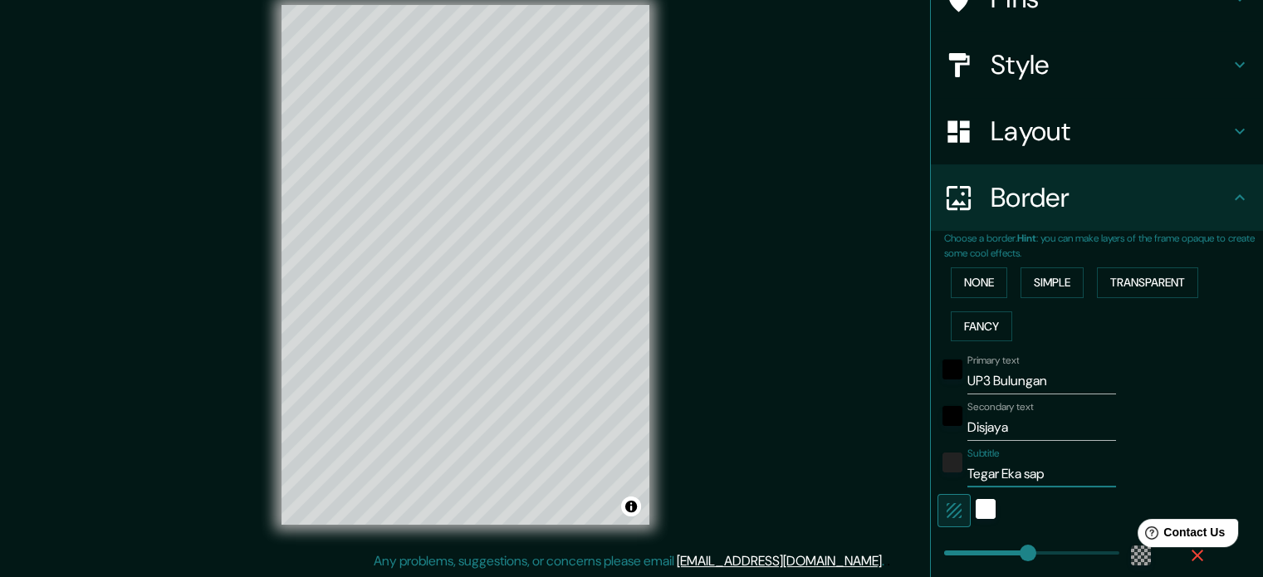
type input "35"
type input "Tegar Eka [PERSON_NAME]"
type input "213"
type input "35"
type input "Tegar Eka saputr"
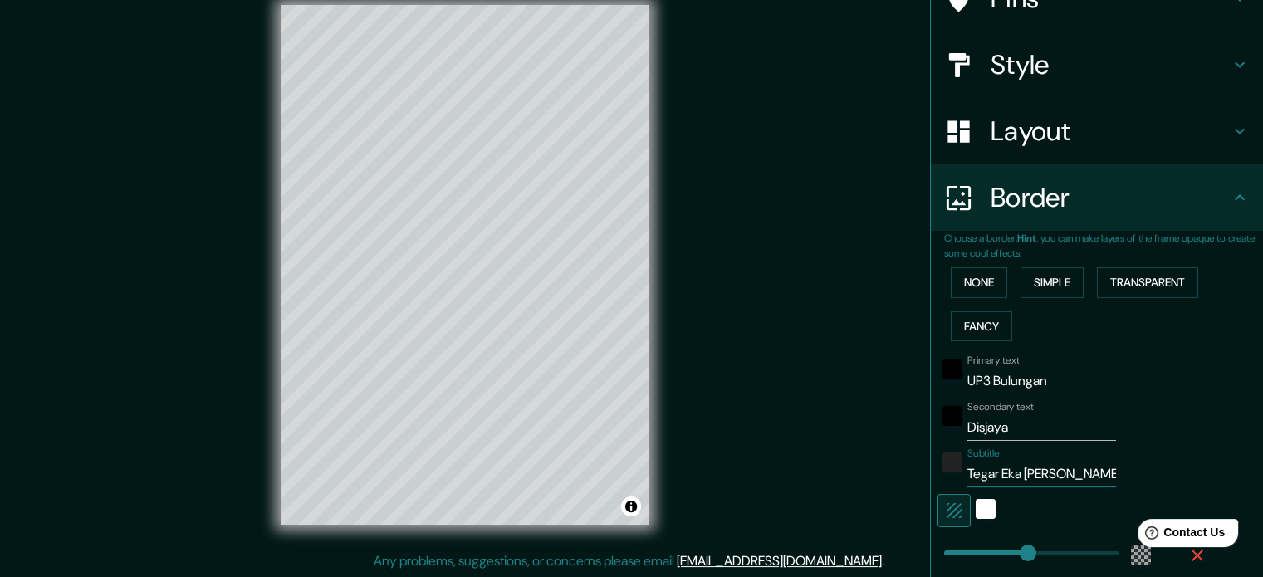
type input "213"
type input "35"
type input "Tegar Eka saputra"
type input "213"
type input "35"
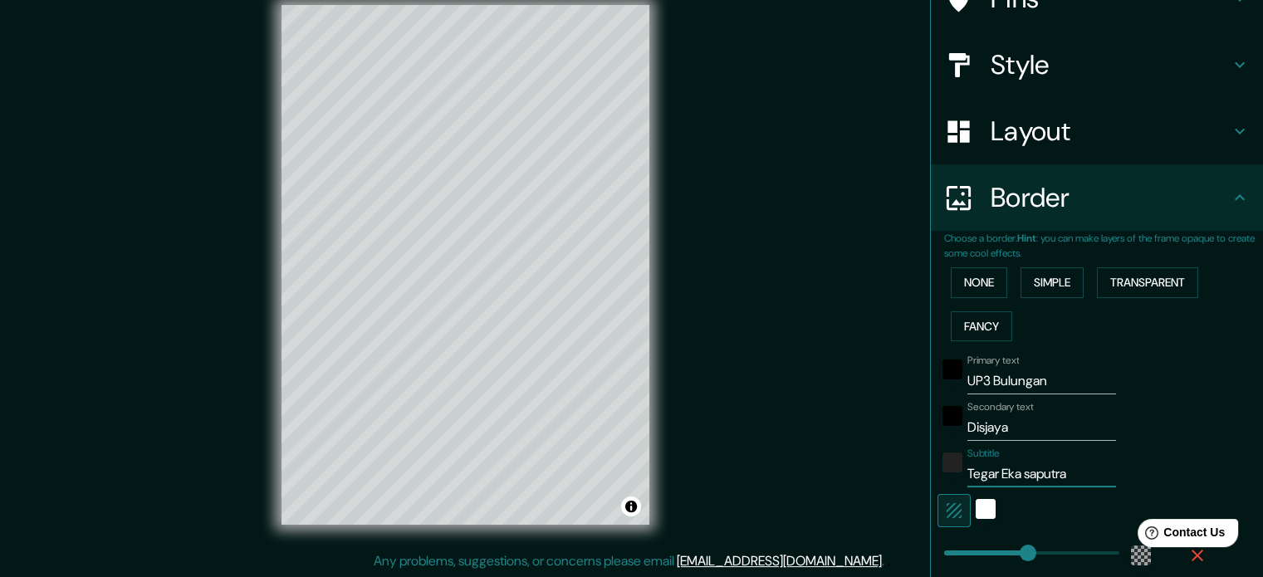
type input "Tegar Eka saputr"
type input "213"
type input "35"
type input "Tegar Eka [PERSON_NAME]"
type input "213"
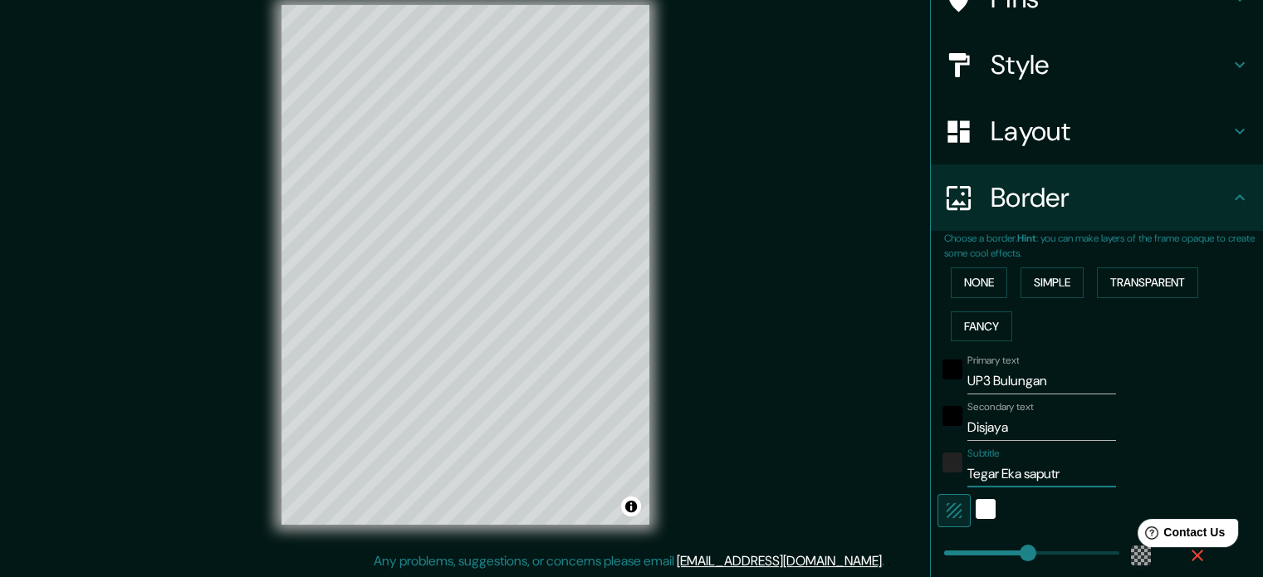
type input "35"
type input "Tegar Eka sapu"
type input "213"
type input "35"
type input "Tegar Eka sap"
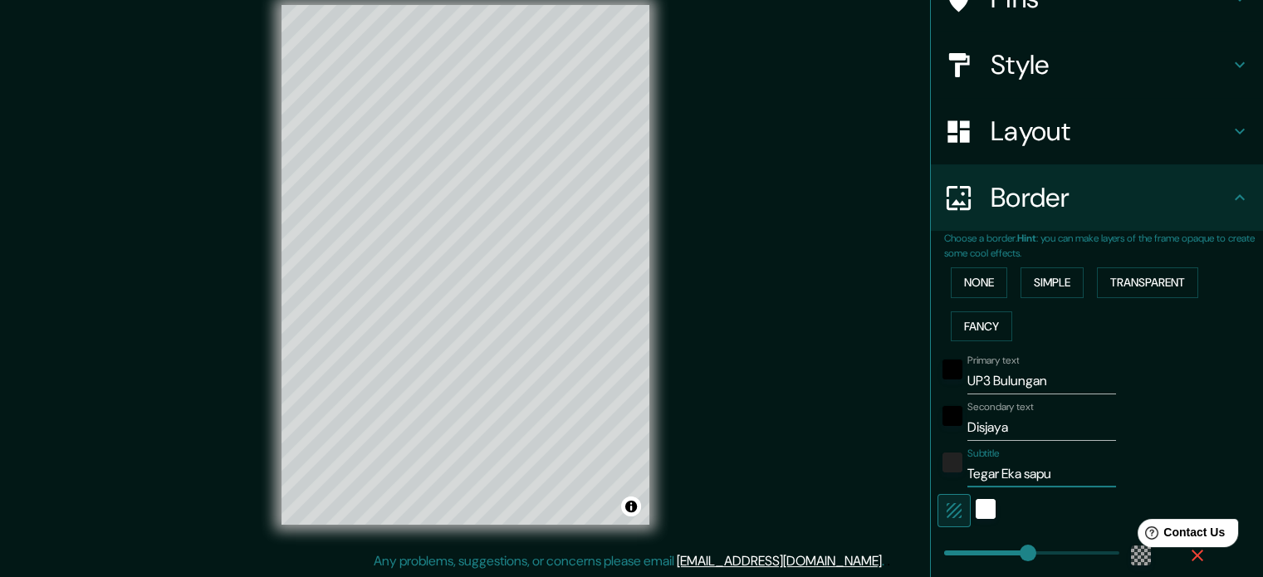
type input "213"
type input "35"
type input "Tegar Eka sa"
type input "213"
type input "35"
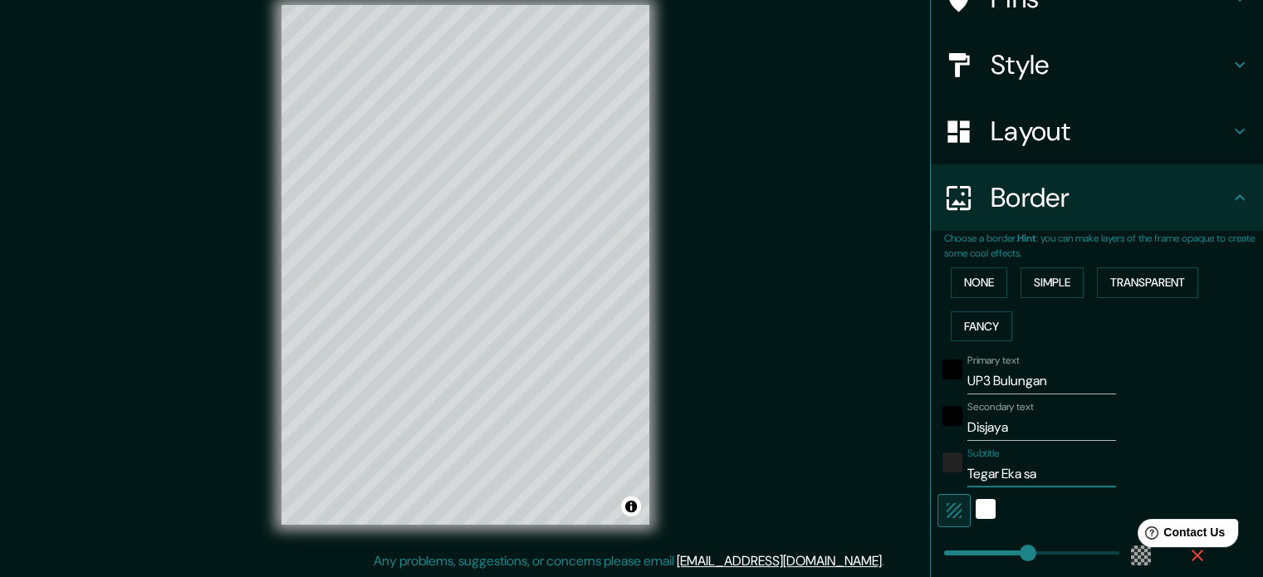
type input "Tegar Eka s"
type input "213"
type input "35"
type input "[PERSON_NAME]"
type input "213"
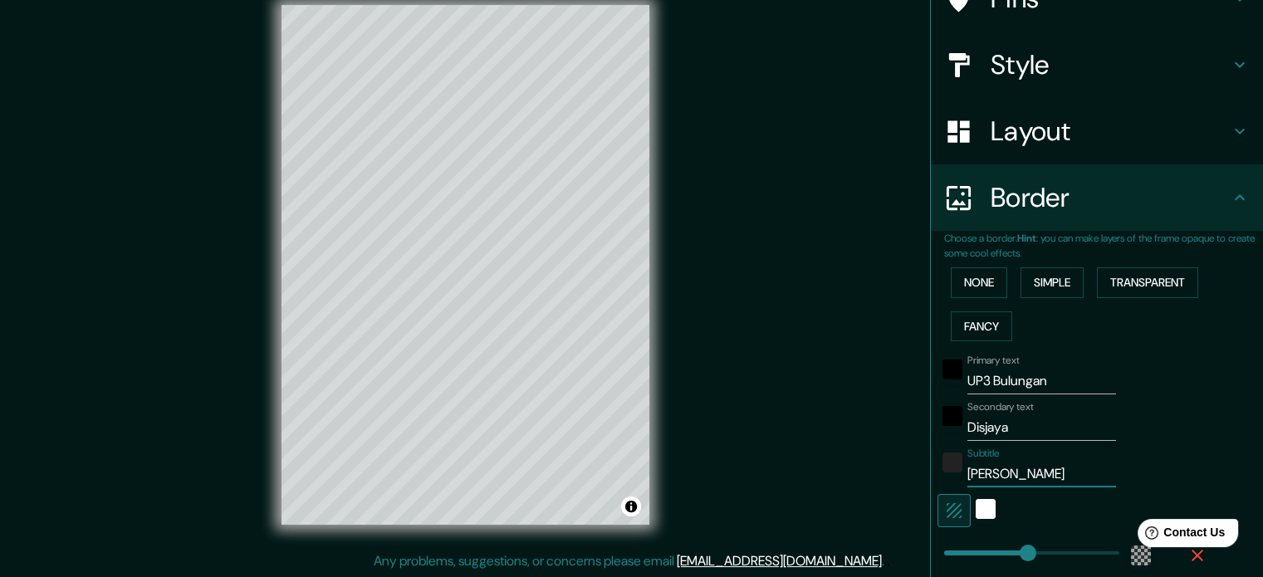
type input "35"
type input "Tegar Eka S"
type input "213"
type input "35"
type input "Tegar Eka Sa"
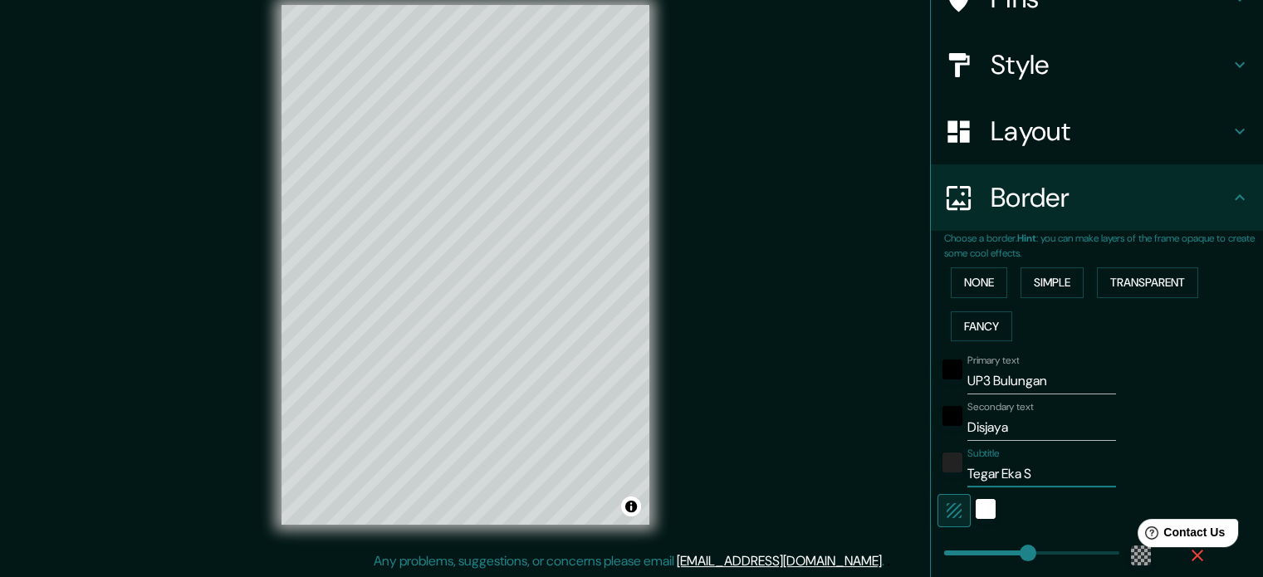
type input "213"
type input "35"
type input "Tegar Eka Sap"
type input "213"
type input "35"
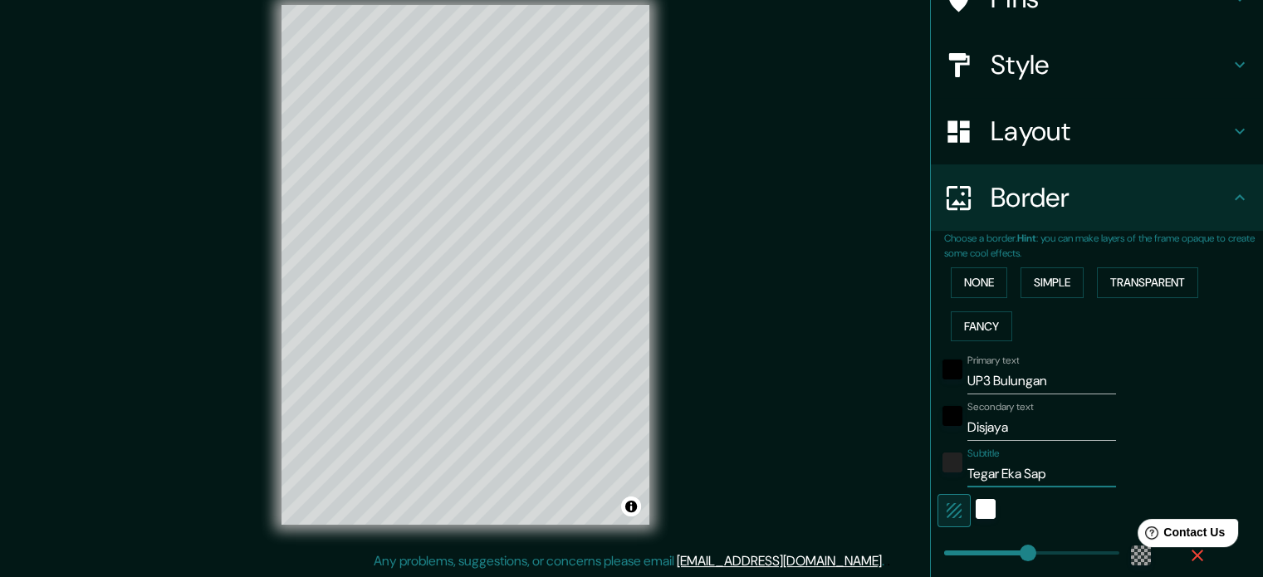
type input "Tegar Eka Sapu"
type input "213"
type input "35"
type input "Tegar Eka [PERSON_NAME]"
type input "213"
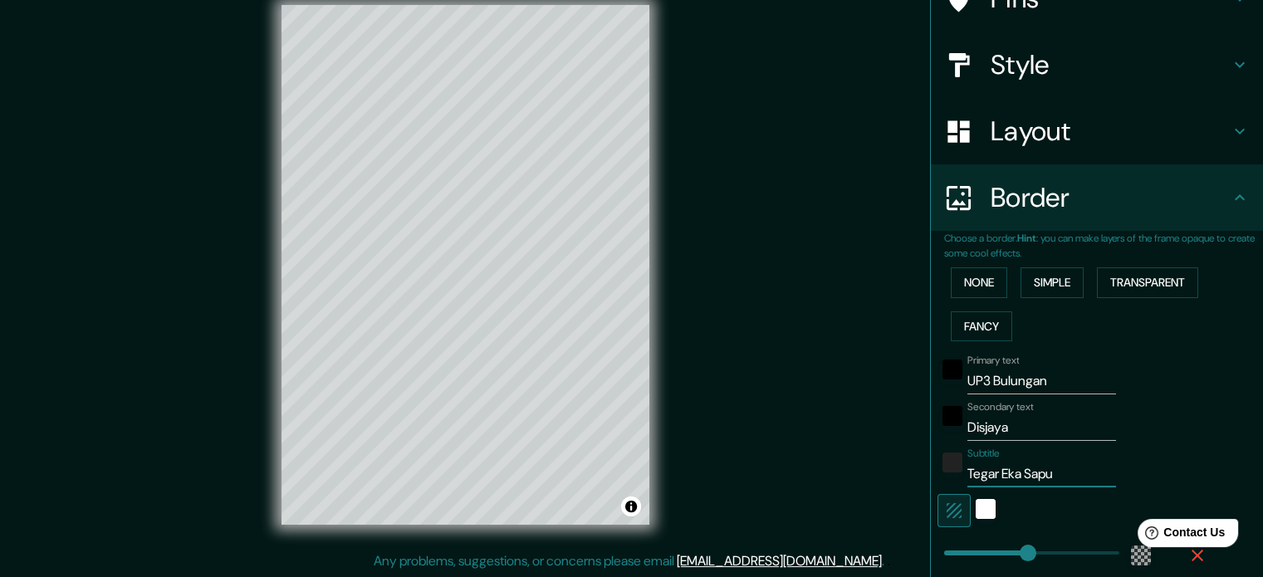
type input "35"
type input "Tegar Eka Saputr"
type input "213"
type input "35"
type input "[PERSON_NAME]"
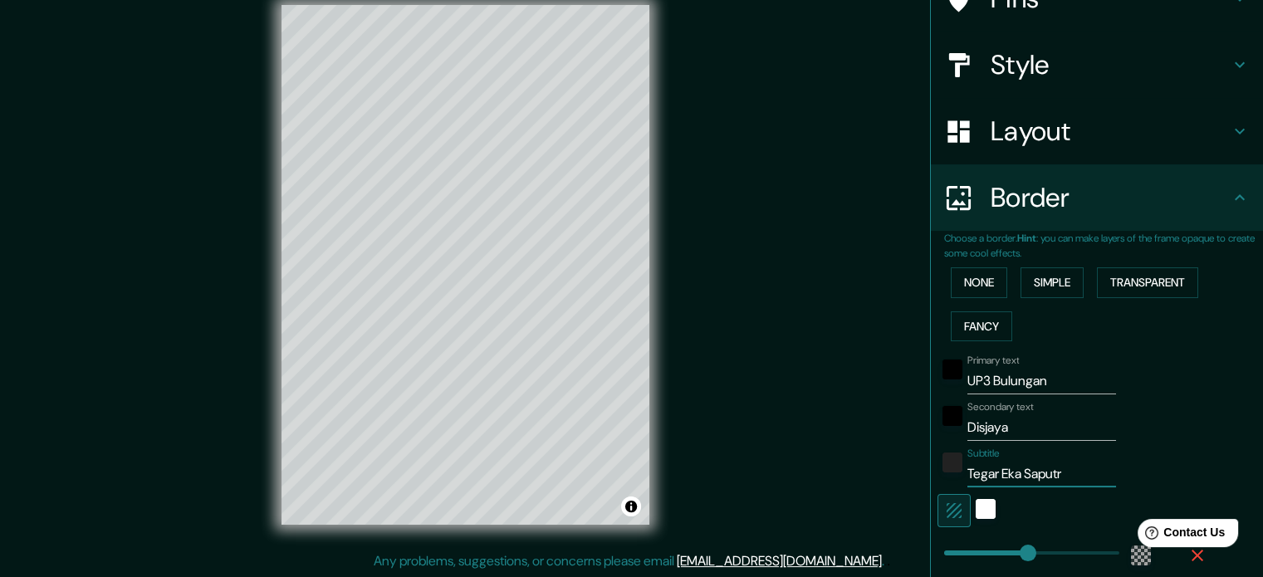
type input "213"
type input "35"
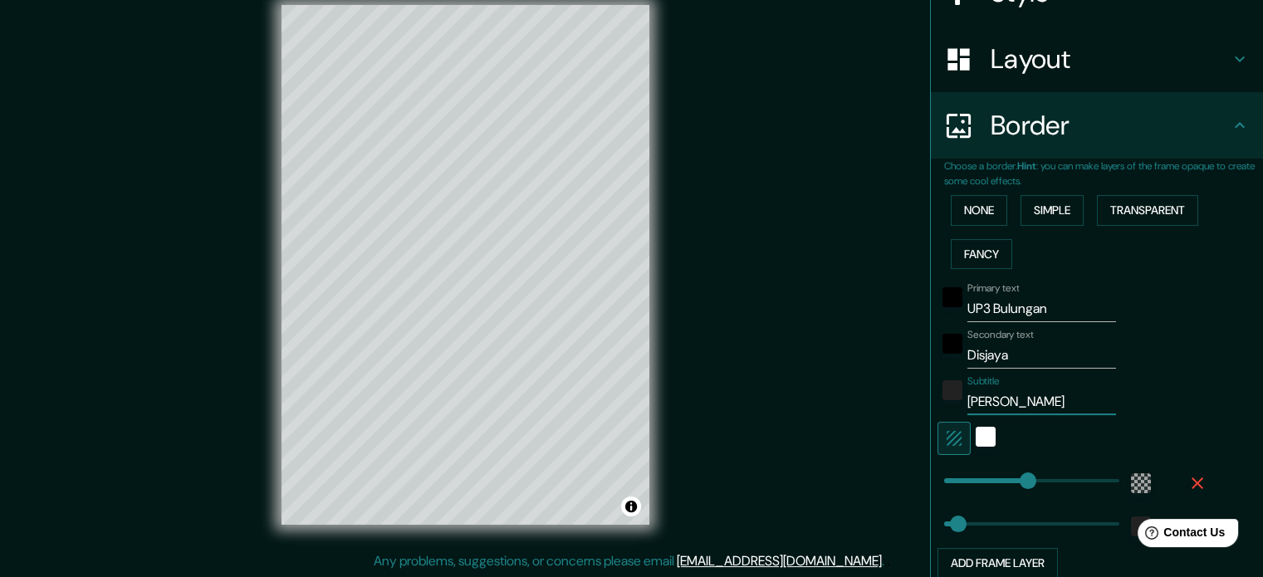
scroll to position [296, 0]
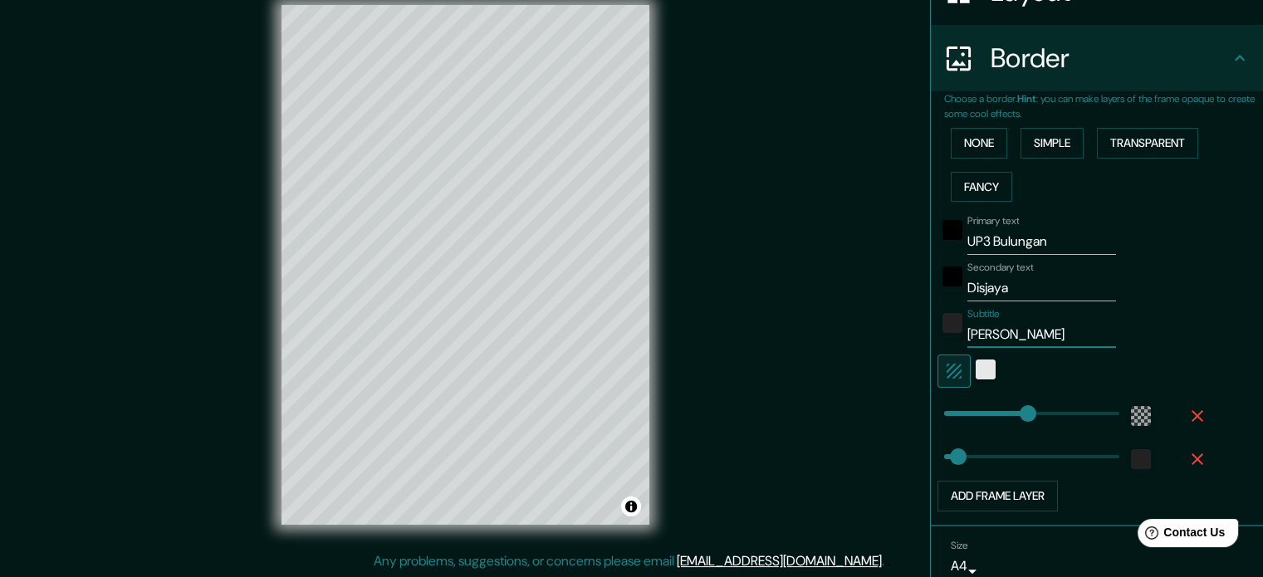
type input "[PERSON_NAME]"
click at [976, 368] on div "white" at bounding box center [986, 370] width 20 height 20
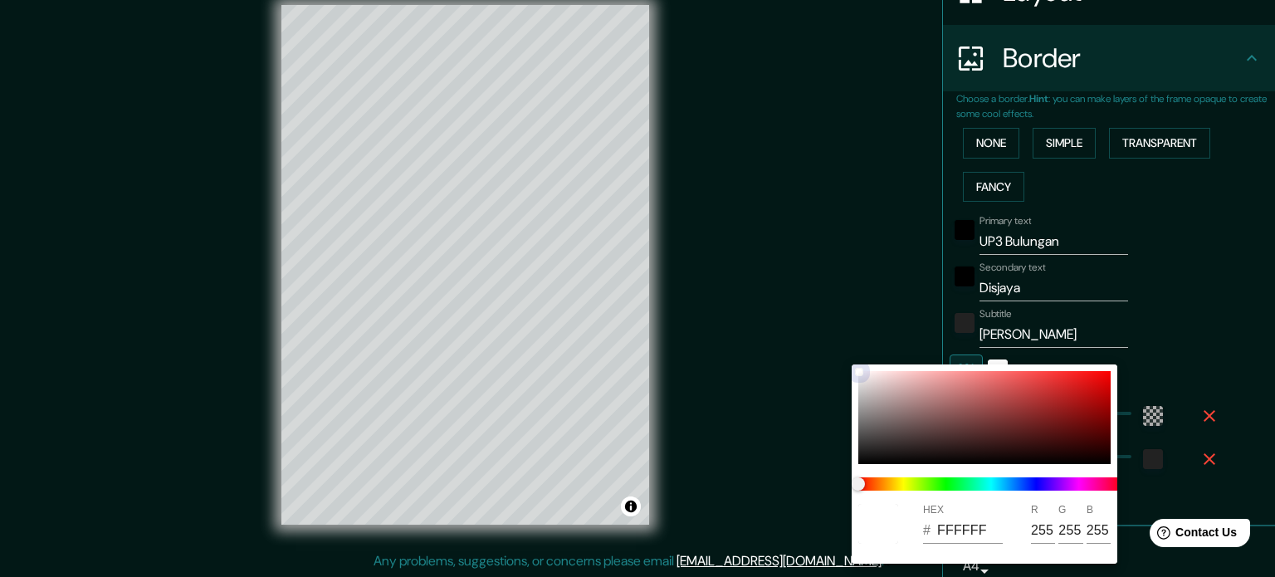
click at [998, 399] on div at bounding box center [984, 417] width 252 height 93
type input "213"
type input "35"
type input "B24F4F"
type input "178"
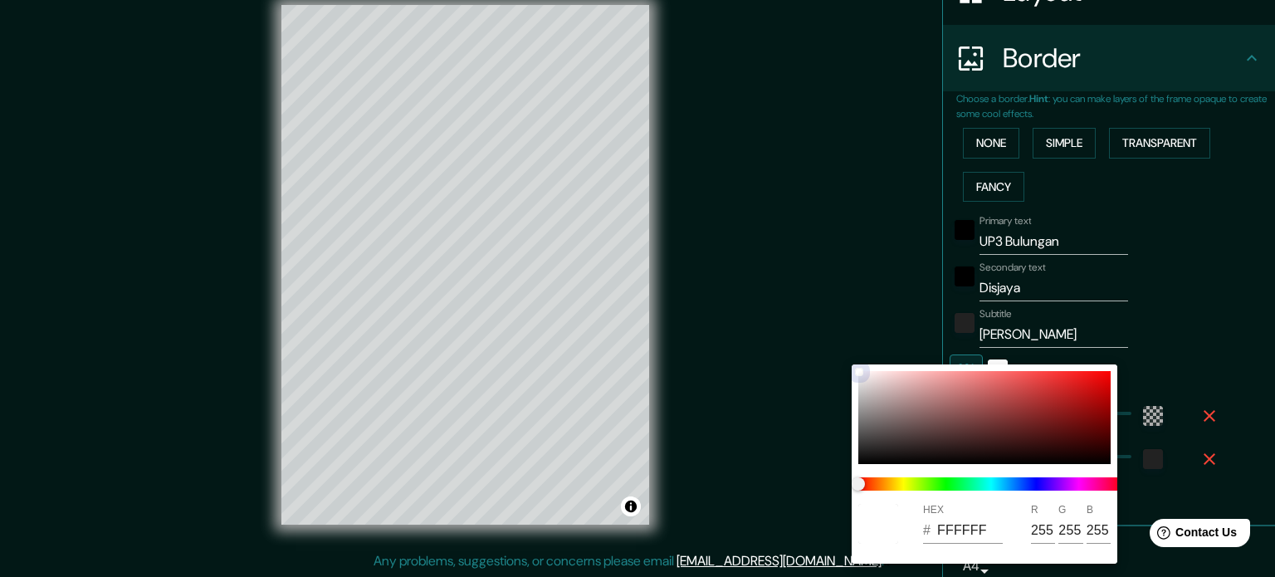
type input "79"
type input "213"
type input "35"
type input "D7D2D2"
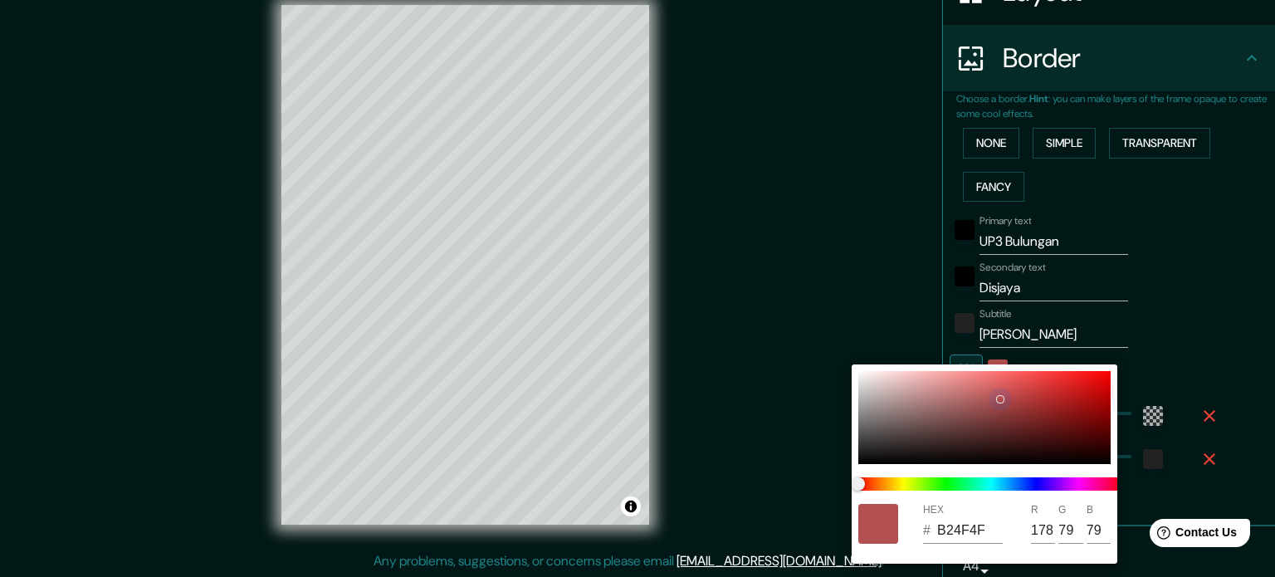
type input "215"
drag, startPoint x: 846, startPoint y: 376, endPoint x: 682, endPoint y: 542, distance: 233.7
click at [682, 542] on div "HEX # D7D2D2 R 215 G 210 B 210" at bounding box center [637, 288] width 1275 height 577
drag, startPoint x: 870, startPoint y: 436, endPoint x: 854, endPoint y: 457, distance: 26.6
click at [854, 457] on div "HEX # 2D2C2C R 45 G 44 B 44" at bounding box center [985, 463] width 266 height 199
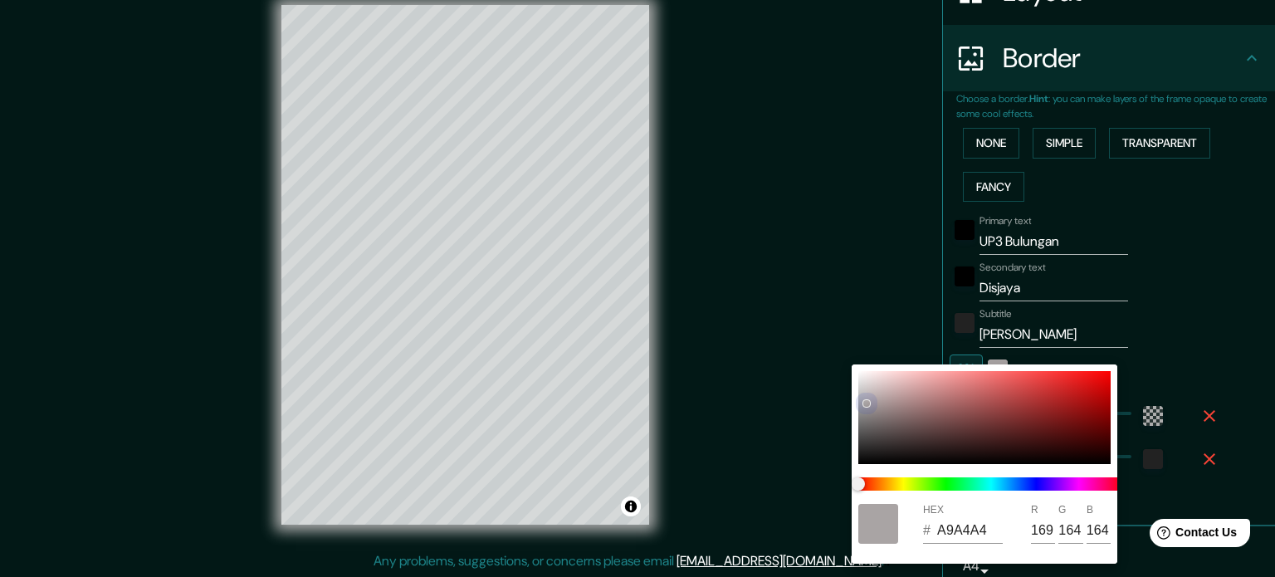
drag, startPoint x: 841, startPoint y: 379, endPoint x: 879, endPoint y: 321, distance: 68.9
click at [881, 320] on div "HEX # A9A4A4 R 169 G 164 B 164" at bounding box center [637, 288] width 1275 height 577
drag, startPoint x: 869, startPoint y: 373, endPoint x: 837, endPoint y: 357, distance: 36.0
click at [837, 357] on div "HEX # FBF6F6 R 251 G 246 B 246" at bounding box center [637, 288] width 1275 height 577
click at [861, 295] on div at bounding box center [637, 288] width 1275 height 577
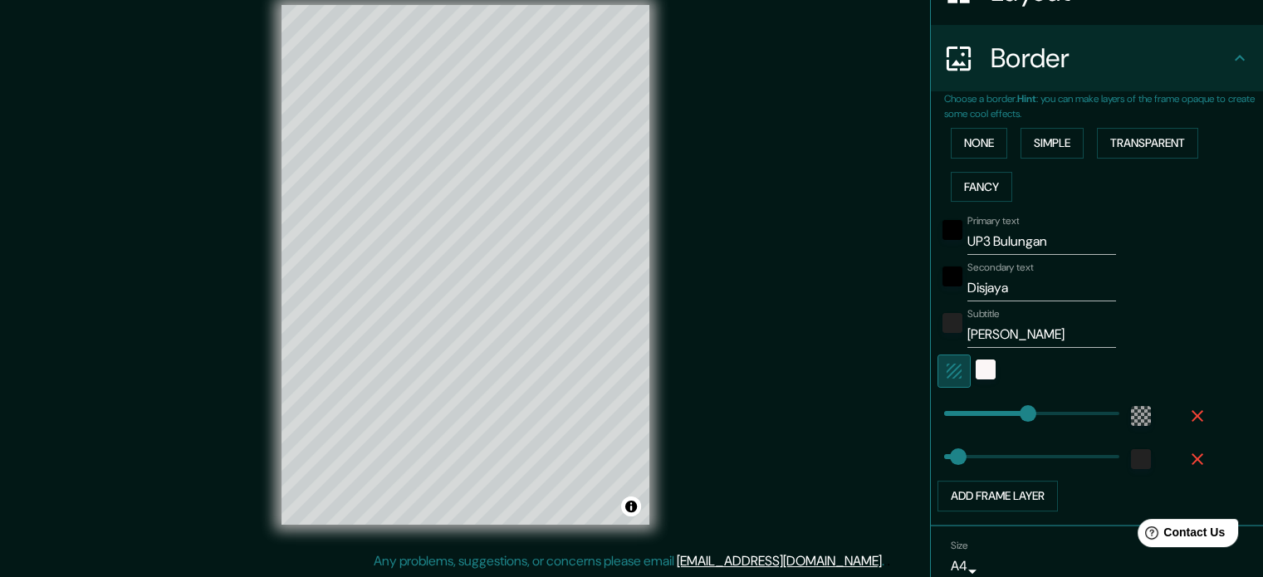
click at [944, 366] on icon "button" at bounding box center [954, 371] width 20 height 20
click at [967, 367] on div at bounding box center [1073, 371] width 272 height 33
click at [944, 365] on icon "button" at bounding box center [954, 371] width 20 height 20
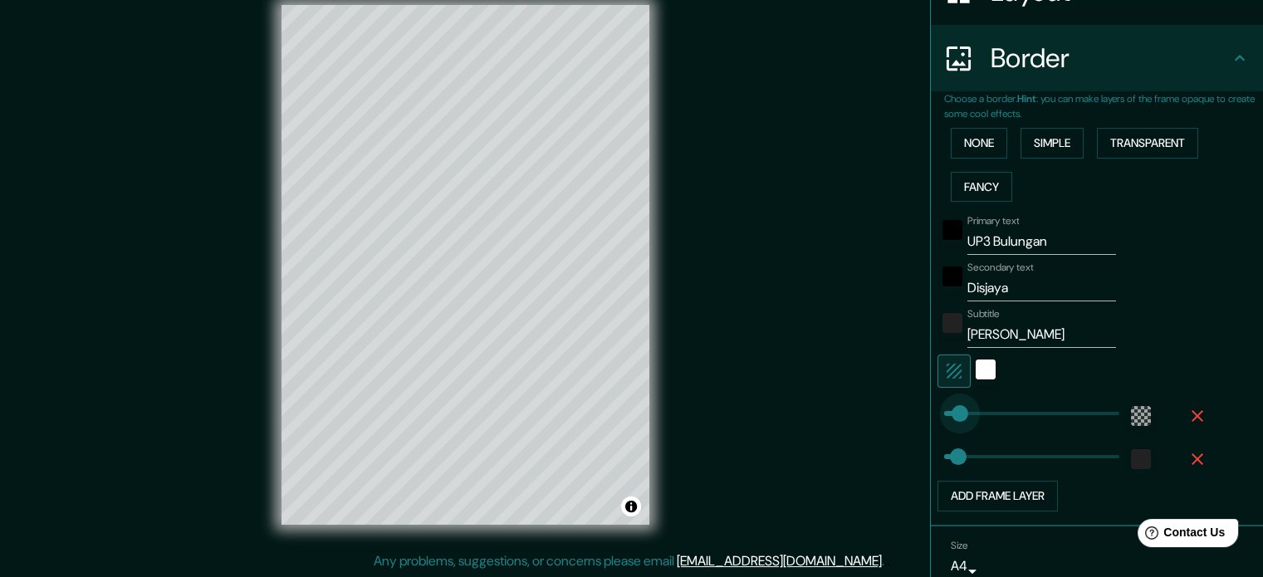
drag, startPoint x: 1012, startPoint y: 408, endPoint x: 947, endPoint y: 424, distance: 66.7
drag, startPoint x: 943, startPoint y: 404, endPoint x: 963, endPoint y: 408, distance: 20.2
drag, startPoint x: 947, startPoint y: 447, endPoint x: 979, endPoint y: 448, distance: 32.4
drag, startPoint x: 970, startPoint y: 449, endPoint x: 907, endPoint y: 462, distance: 64.5
drag, startPoint x: 933, startPoint y: 453, endPoint x: 978, endPoint y: 456, distance: 44.9
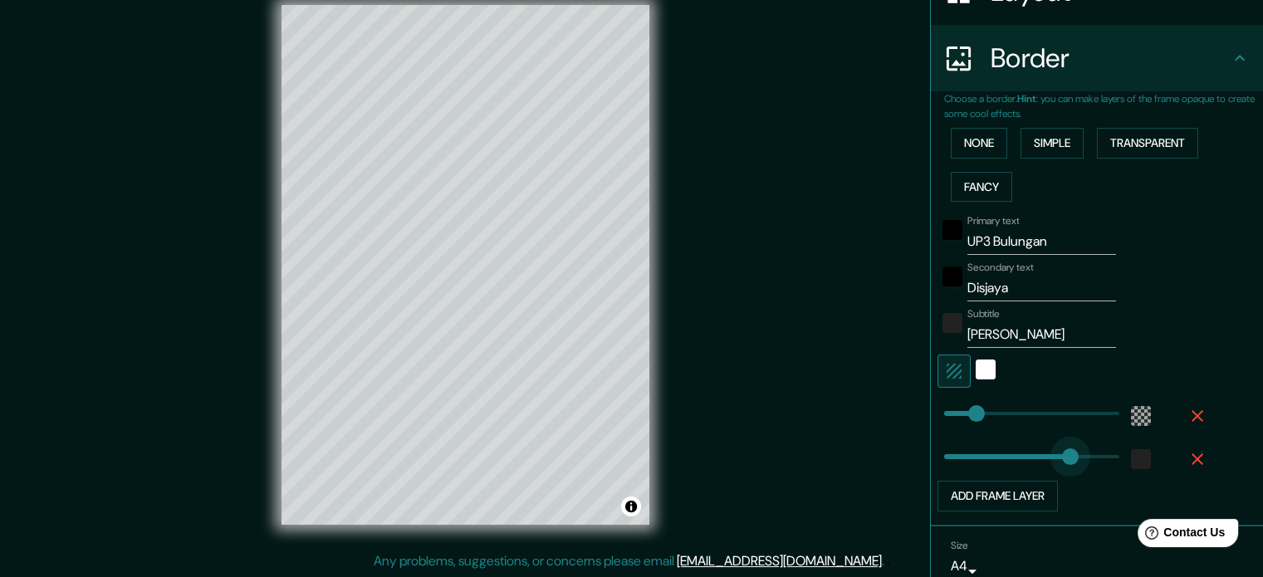
drag, startPoint x: 970, startPoint y: 452, endPoint x: 1056, endPoint y: 455, distance: 86.4
drag, startPoint x: 1049, startPoint y: 450, endPoint x: 893, endPoint y: 478, distance: 158.6
drag, startPoint x: 967, startPoint y: 404, endPoint x: 954, endPoint y: 408, distance: 13.9
drag, startPoint x: 954, startPoint y: 408, endPoint x: 980, endPoint y: 414, distance: 26.4
drag, startPoint x: 981, startPoint y: 408, endPoint x: 1018, endPoint y: 414, distance: 37.0
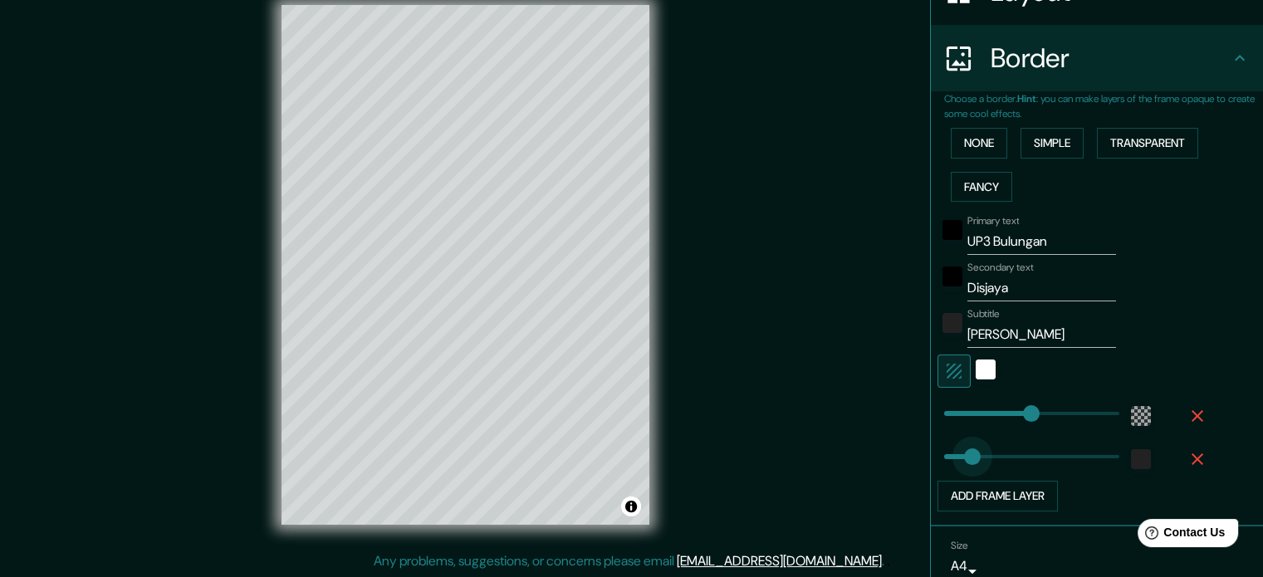
drag, startPoint x: 933, startPoint y: 453, endPoint x: 962, endPoint y: 454, distance: 29.1
drag, startPoint x: 1012, startPoint y: 413, endPoint x: 956, endPoint y: 427, distance: 57.2
drag, startPoint x: 960, startPoint y: 414, endPoint x: 976, endPoint y: 413, distance: 16.7
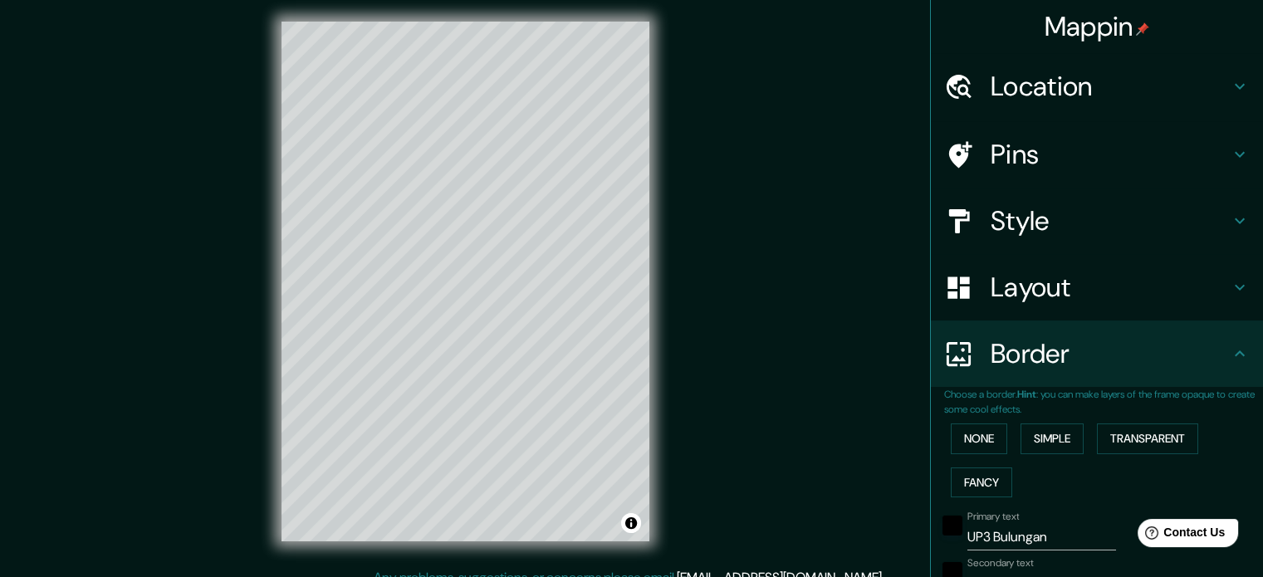
scroll to position [0, 0]
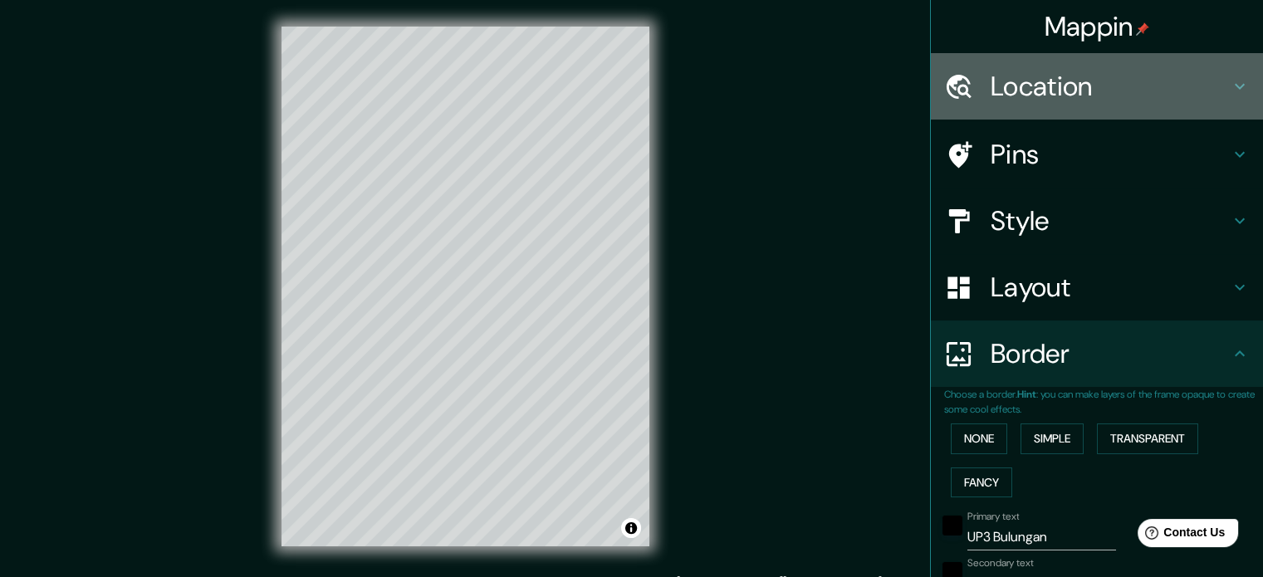
click at [1205, 94] on h4 "Location" at bounding box center [1110, 86] width 239 height 33
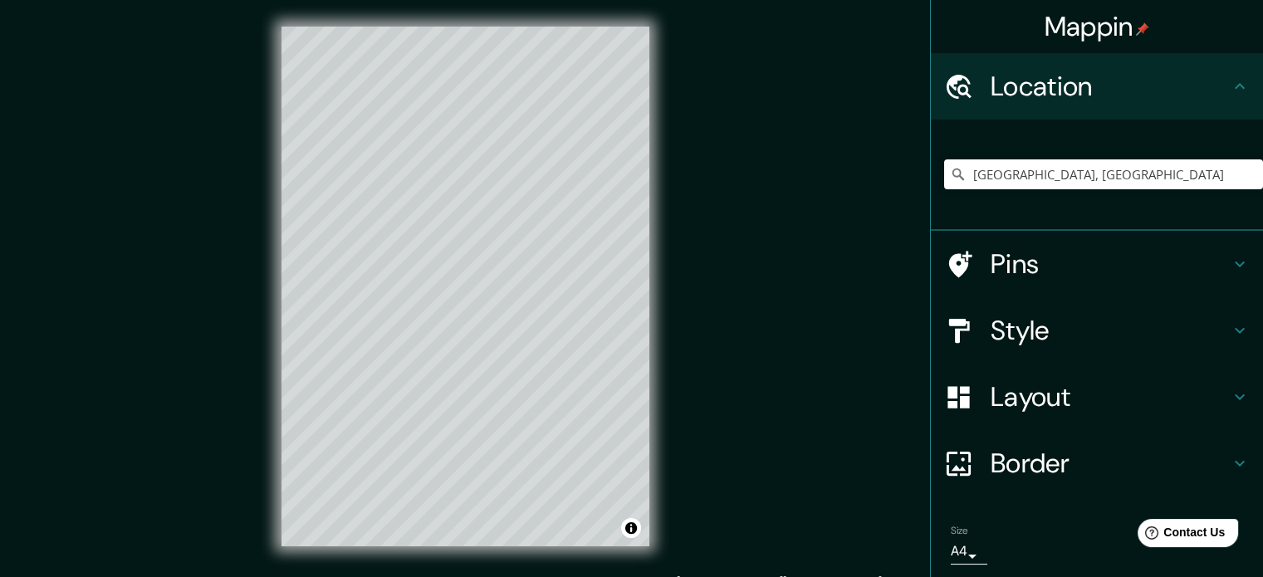
click at [1205, 94] on h4 "Location" at bounding box center [1110, 86] width 239 height 33
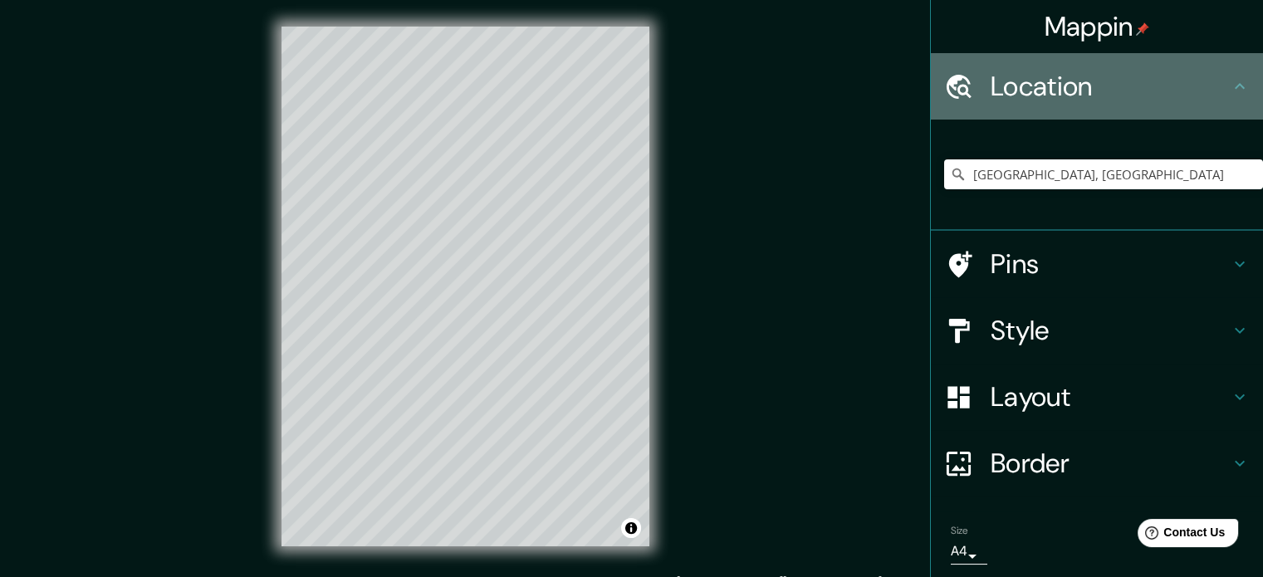
click at [1230, 94] on icon at bounding box center [1240, 86] width 20 height 20
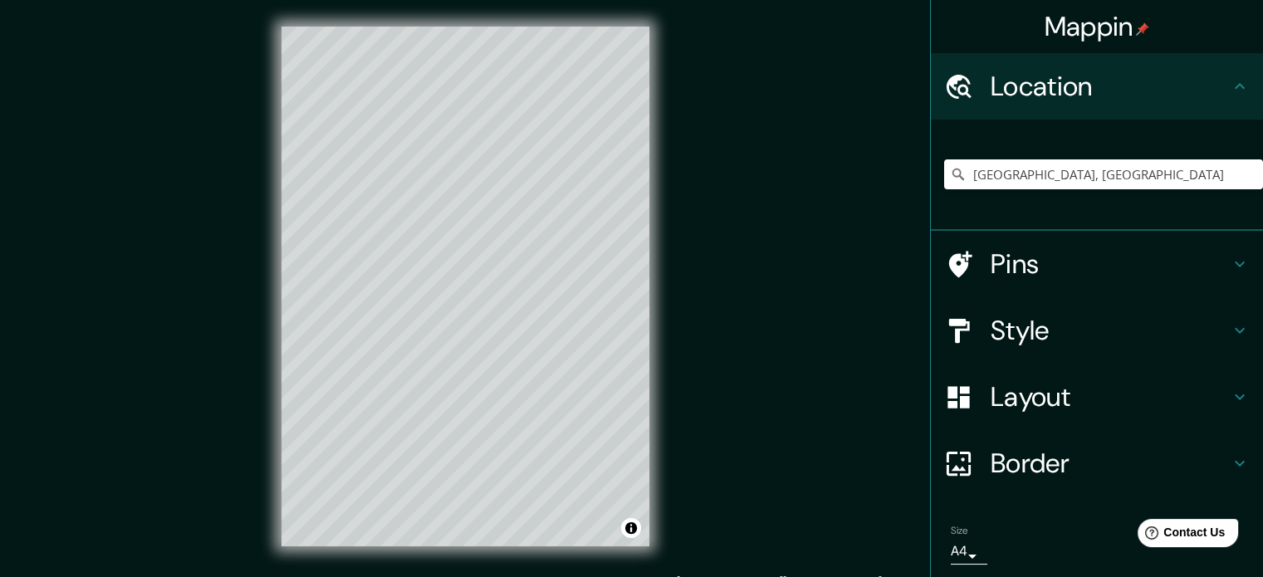
click at [1230, 258] on icon at bounding box center [1240, 264] width 20 height 20
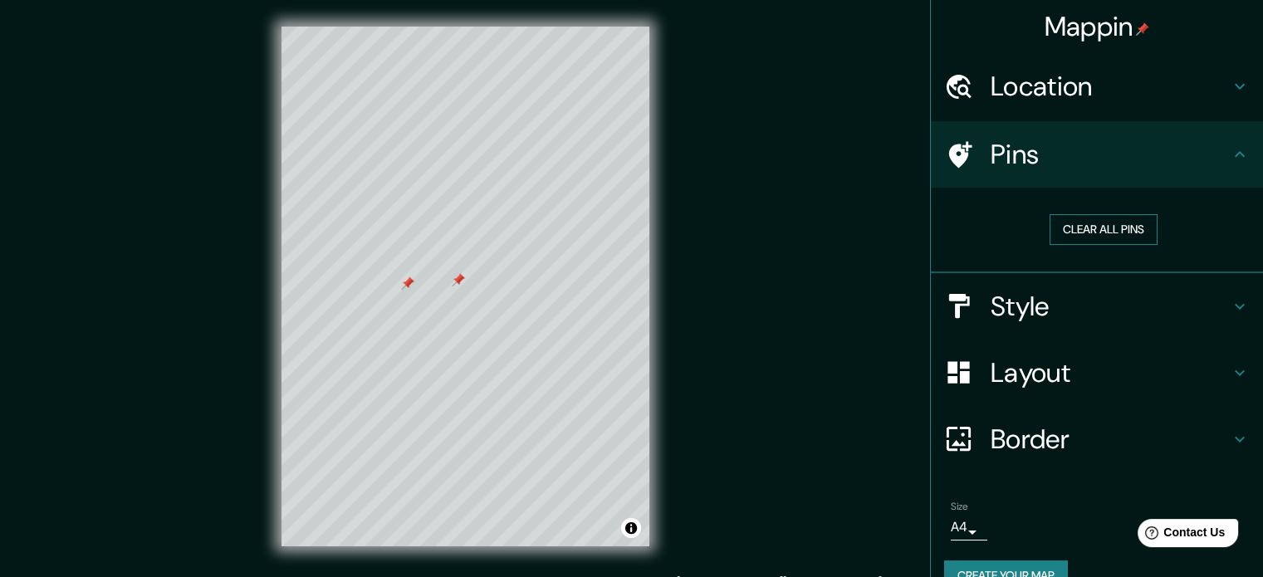
click at [1099, 235] on button "Clear all pins" at bounding box center [1103, 229] width 108 height 31
click at [1206, 298] on h4 "Style" at bounding box center [1110, 306] width 239 height 33
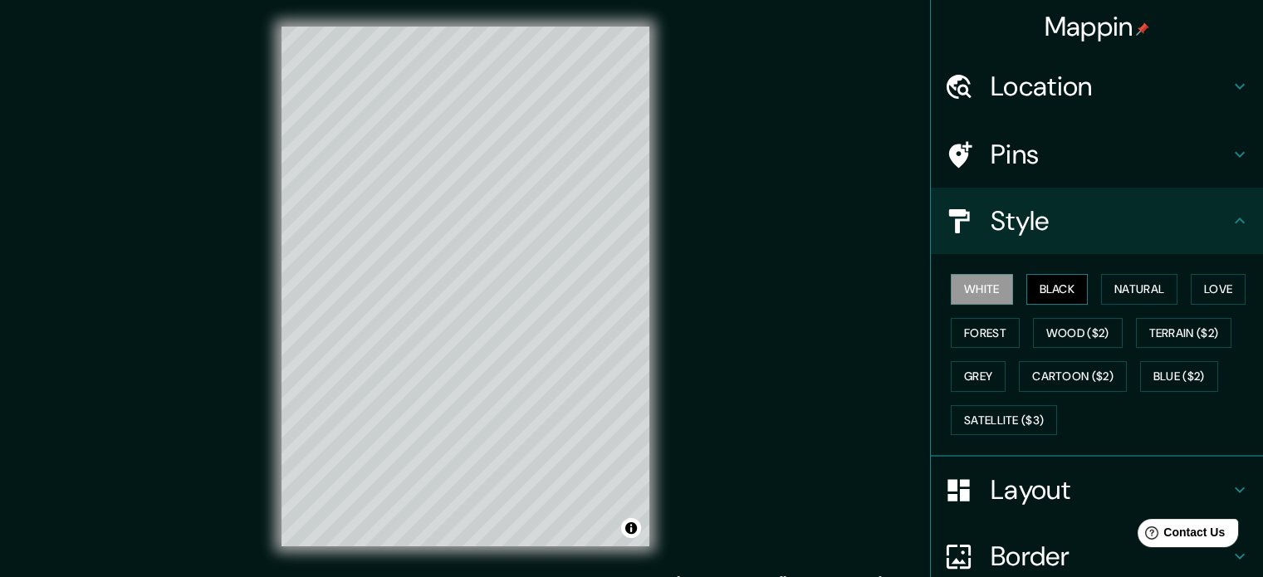
click at [1052, 287] on button "Black" at bounding box center [1057, 289] width 62 height 31
click at [1123, 288] on button "Natural" at bounding box center [1139, 289] width 76 height 31
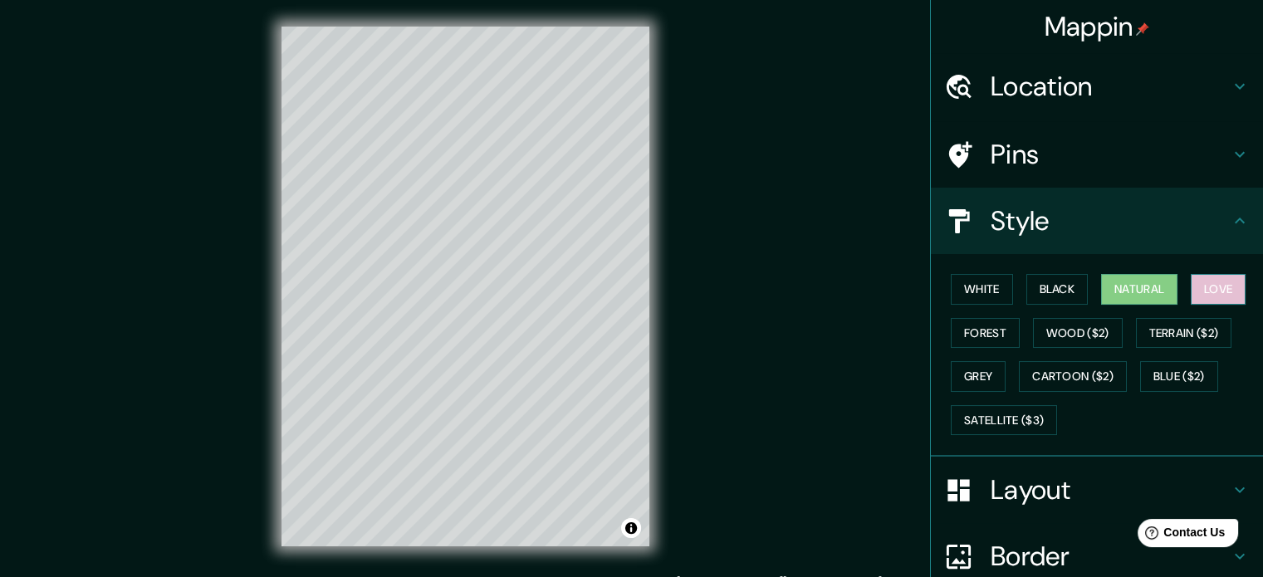
click at [1207, 286] on button "Love" at bounding box center [1218, 289] width 55 height 31
click at [962, 325] on button "Forest" at bounding box center [985, 333] width 69 height 31
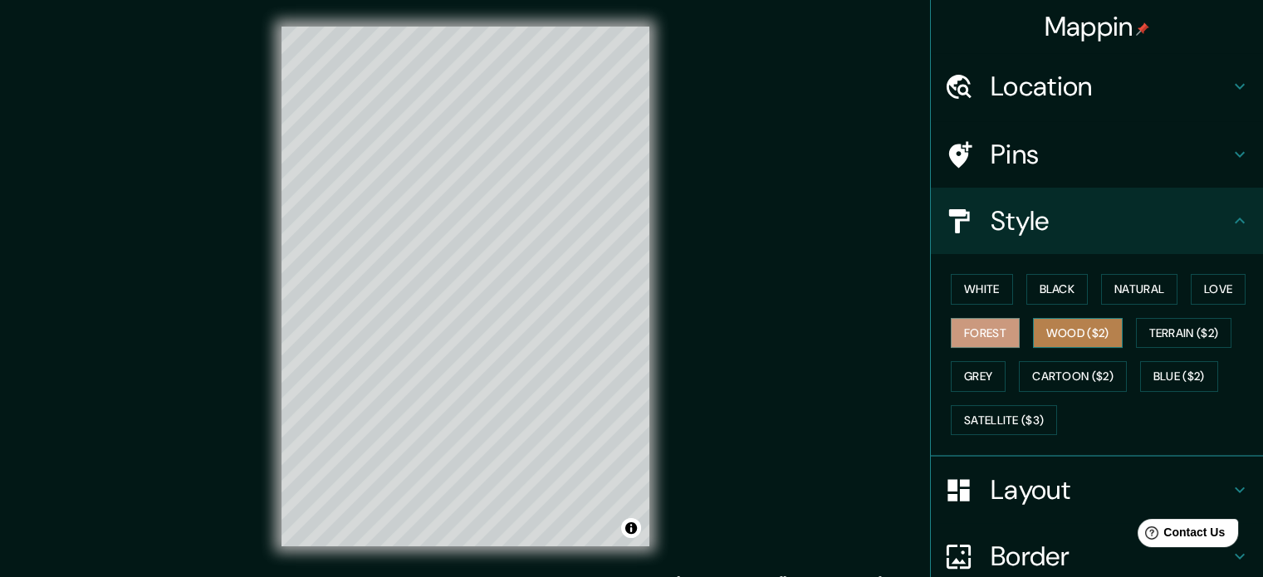
click at [1076, 330] on button "Wood ($2)" at bounding box center [1078, 333] width 90 height 31
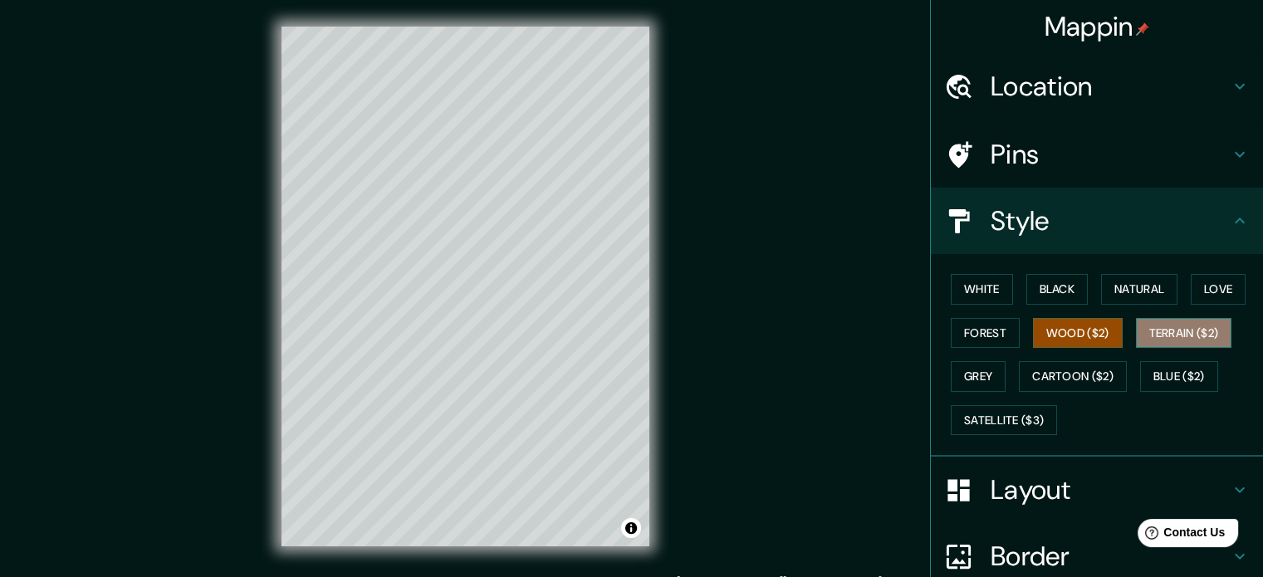
click at [1162, 324] on button "Terrain ($2)" at bounding box center [1184, 333] width 96 height 31
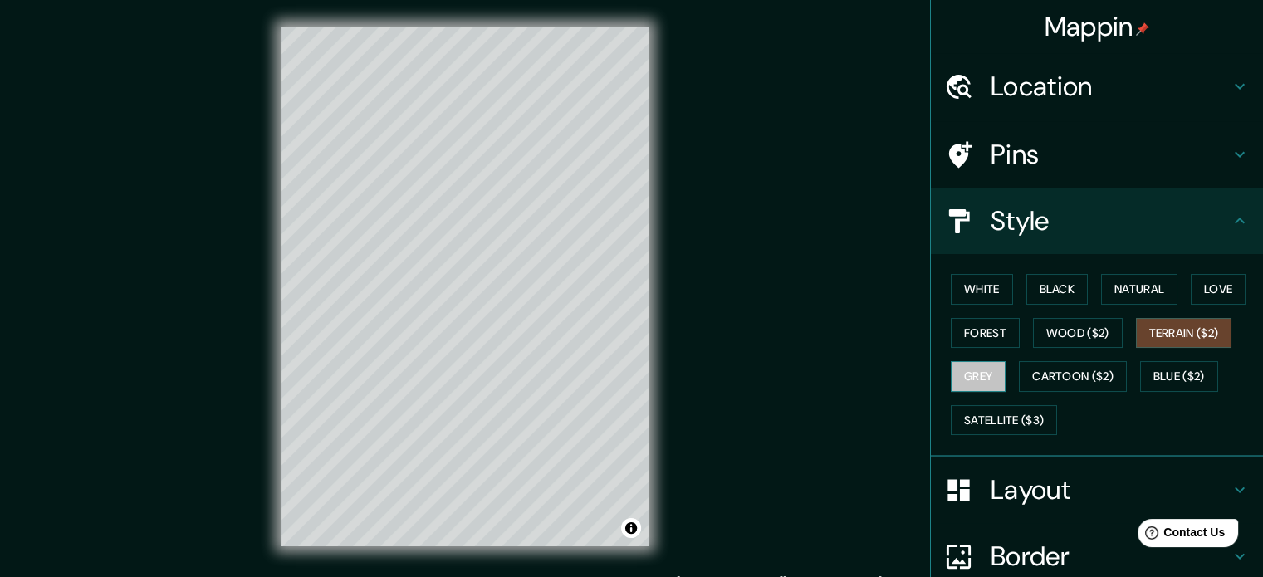
click at [956, 379] on button "Grey" at bounding box center [978, 376] width 55 height 31
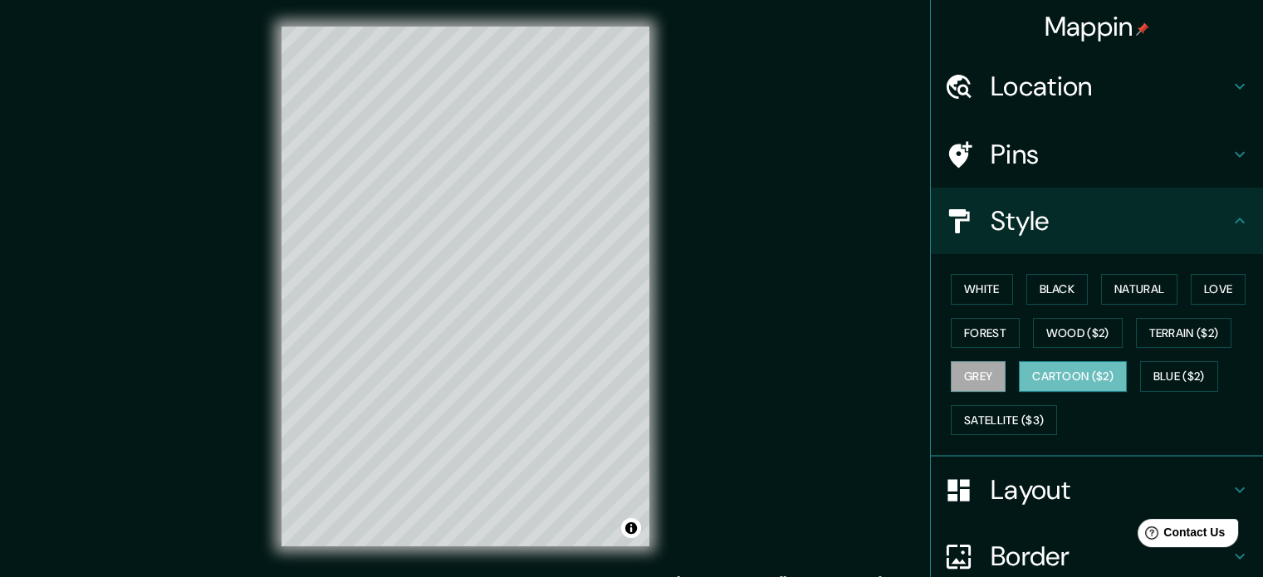
click at [1059, 368] on button "Cartoon ($2)" at bounding box center [1073, 376] width 108 height 31
click at [1162, 374] on button "Blue ($2)" at bounding box center [1179, 376] width 78 height 31
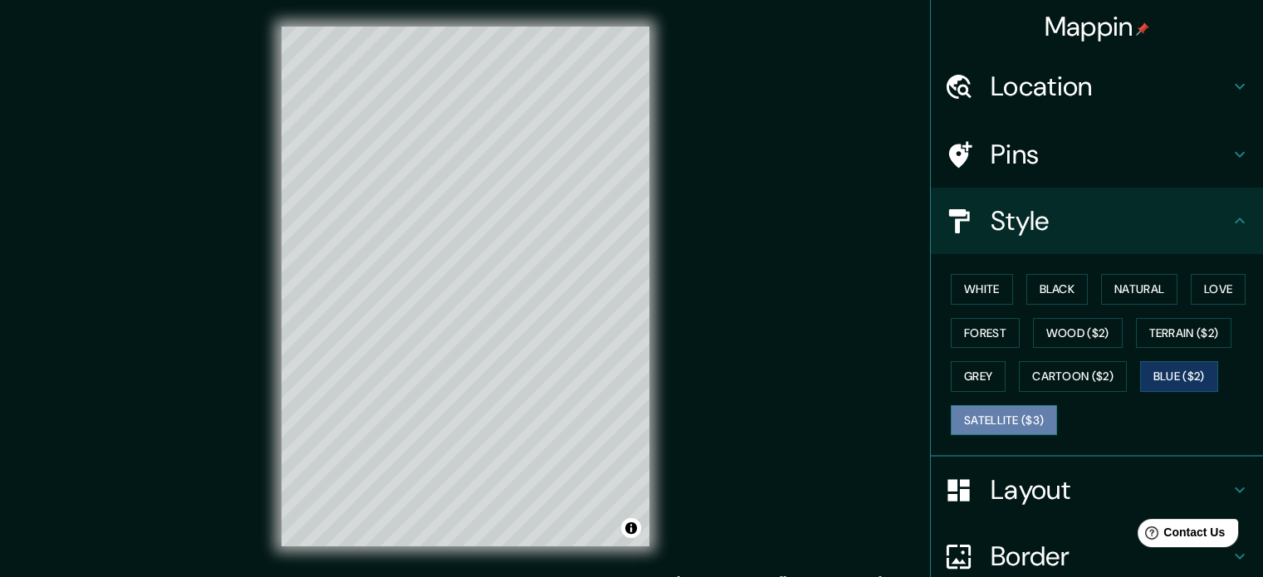
click at [1015, 424] on button "Satellite ($3)" at bounding box center [1004, 420] width 106 height 31
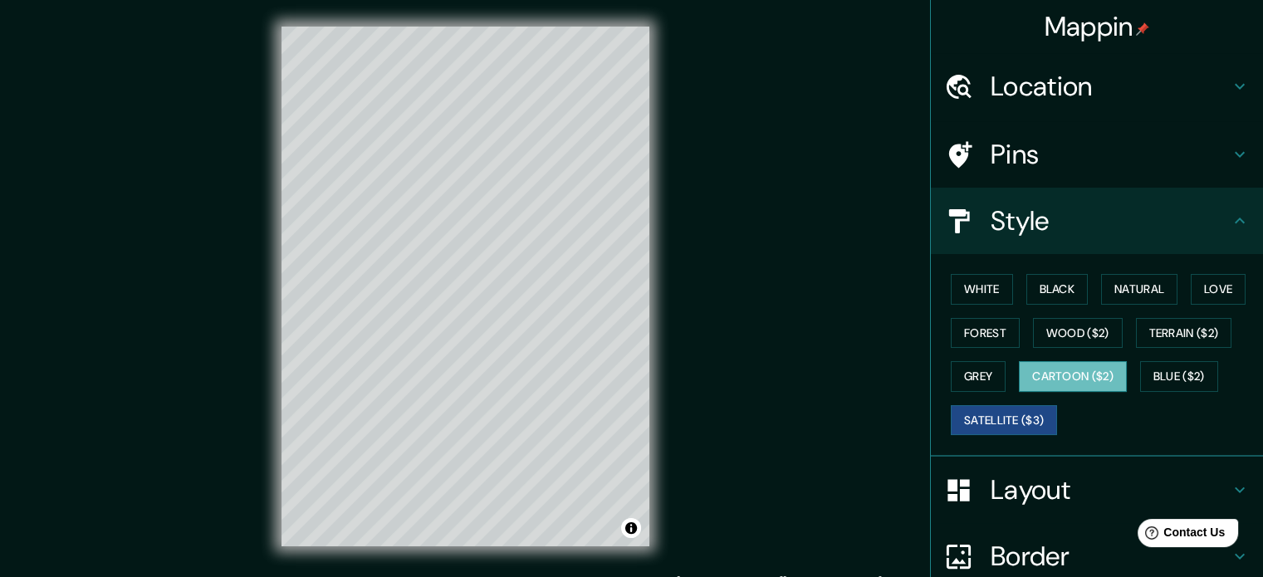
click at [1080, 374] on button "Cartoon ($2)" at bounding box center [1073, 376] width 108 height 31
click at [1230, 160] on icon at bounding box center [1240, 154] width 20 height 20
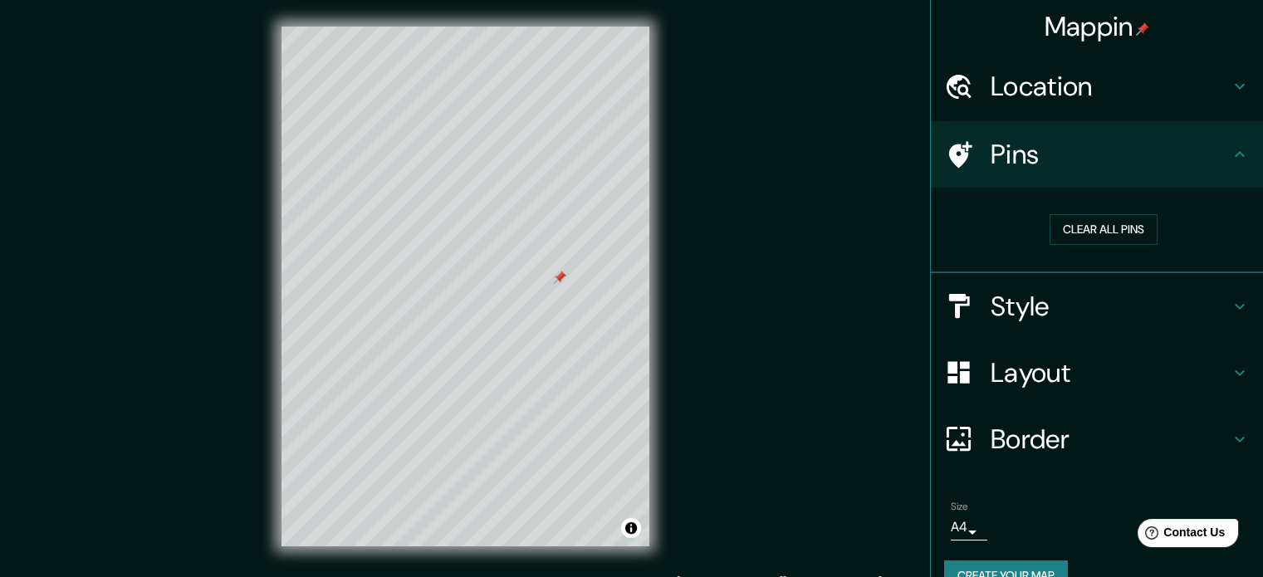
click at [560, 281] on div at bounding box center [559, 277] width 13 height 13
click at [553, 242] on div at bounding box center [552, 240] width 13 height 13
click at [1230, 155] on icon at bounding box center [1240, 154] width 20 height 20
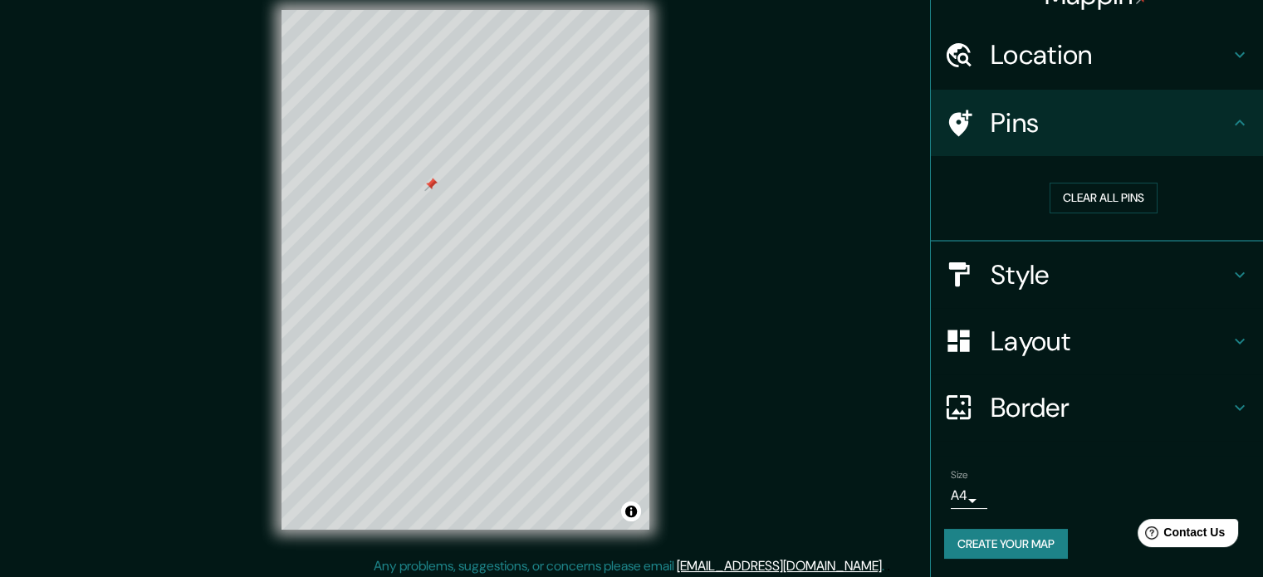
scroll to position [22, 0]
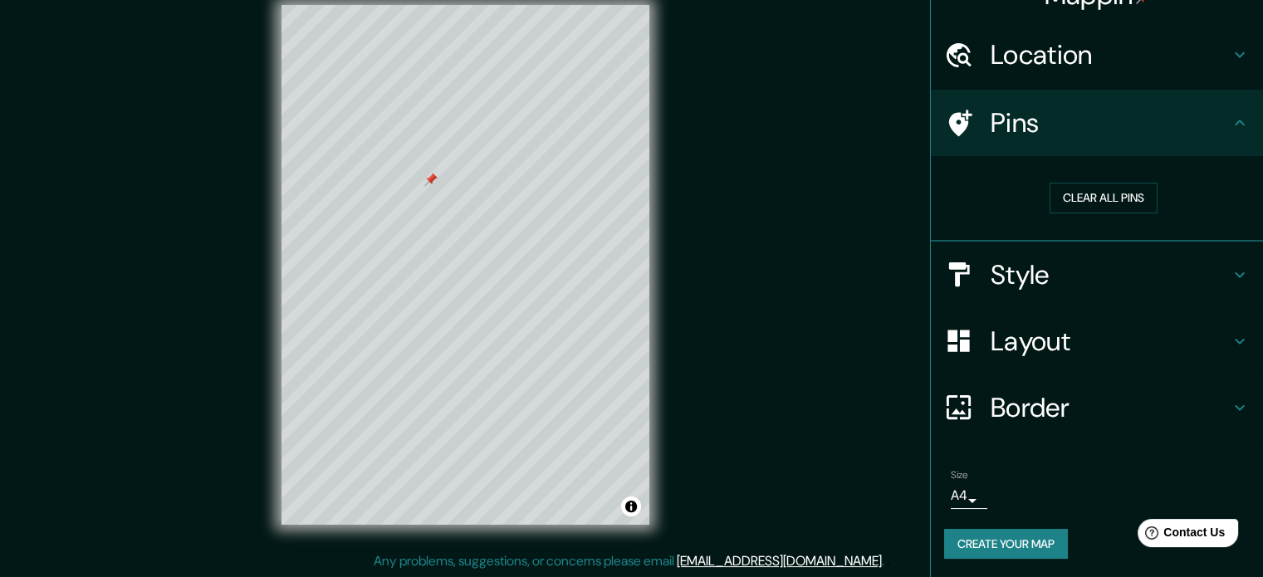
click at [1215, 271] on h4 "Style" at bounding box center [1110, 274] width 239 height 33
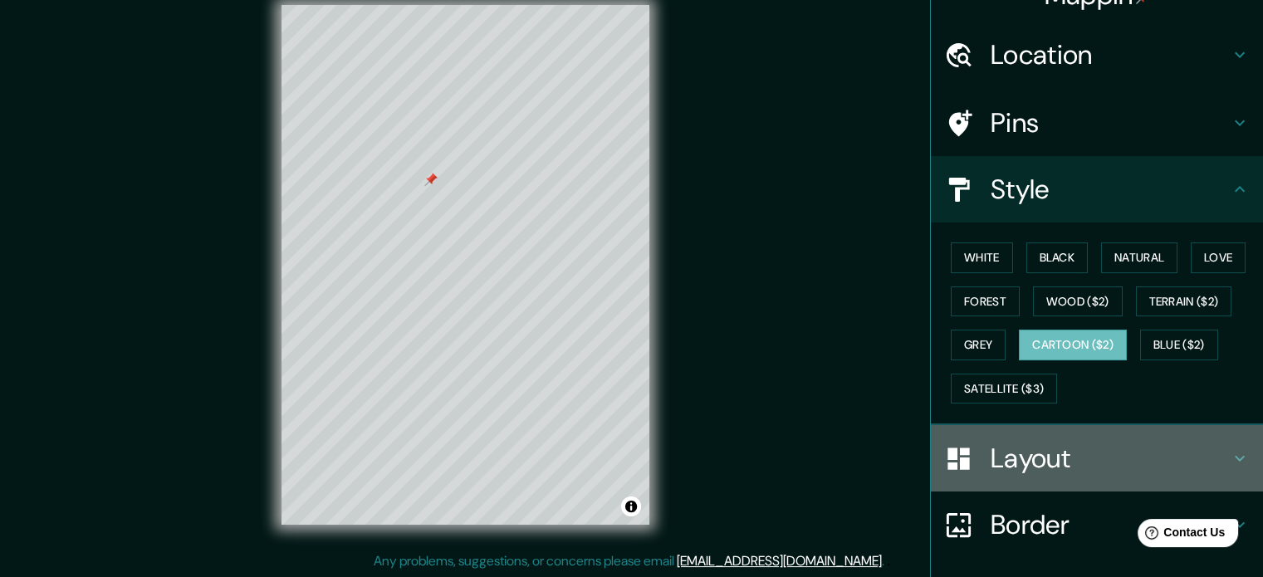
click at [1185, 455] on h4 "Layout" at bounding box center [1110, 458] width 239 height 33
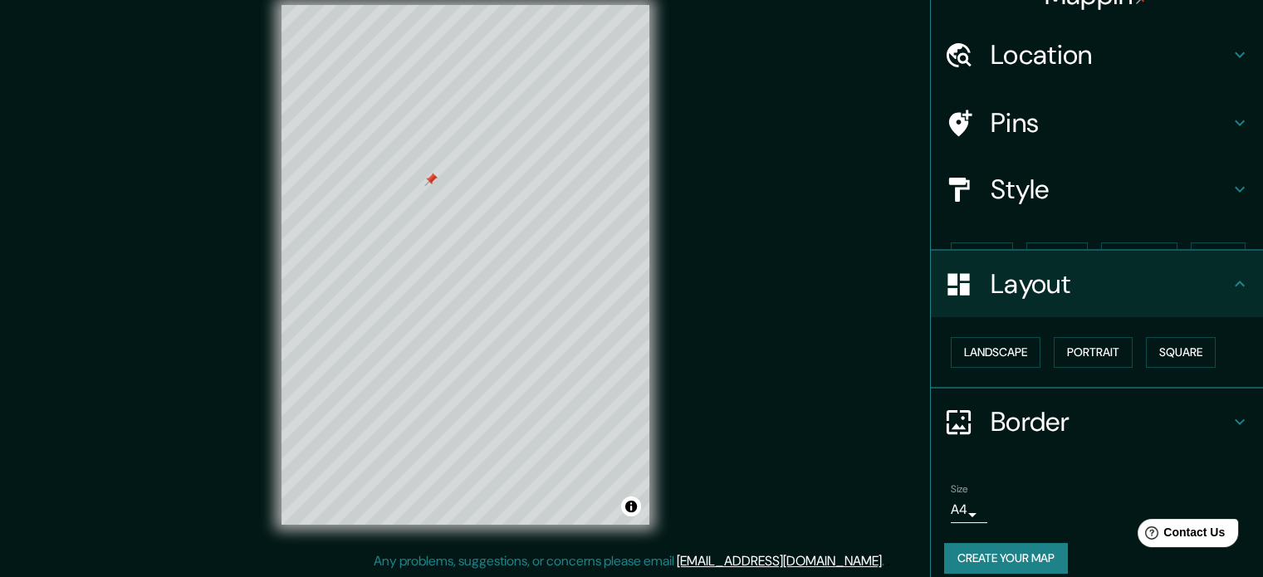
scroll to position [18, 0]
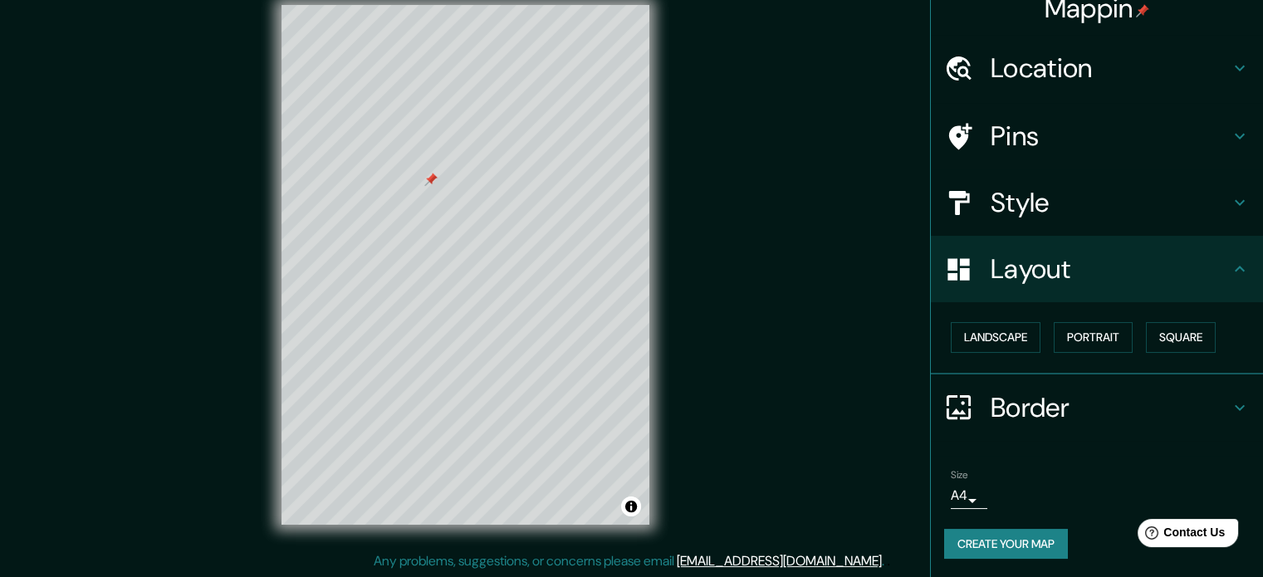
click at [1014, 548] on button "Create your map" at bounding box center [1006, 544] width 124 height 31
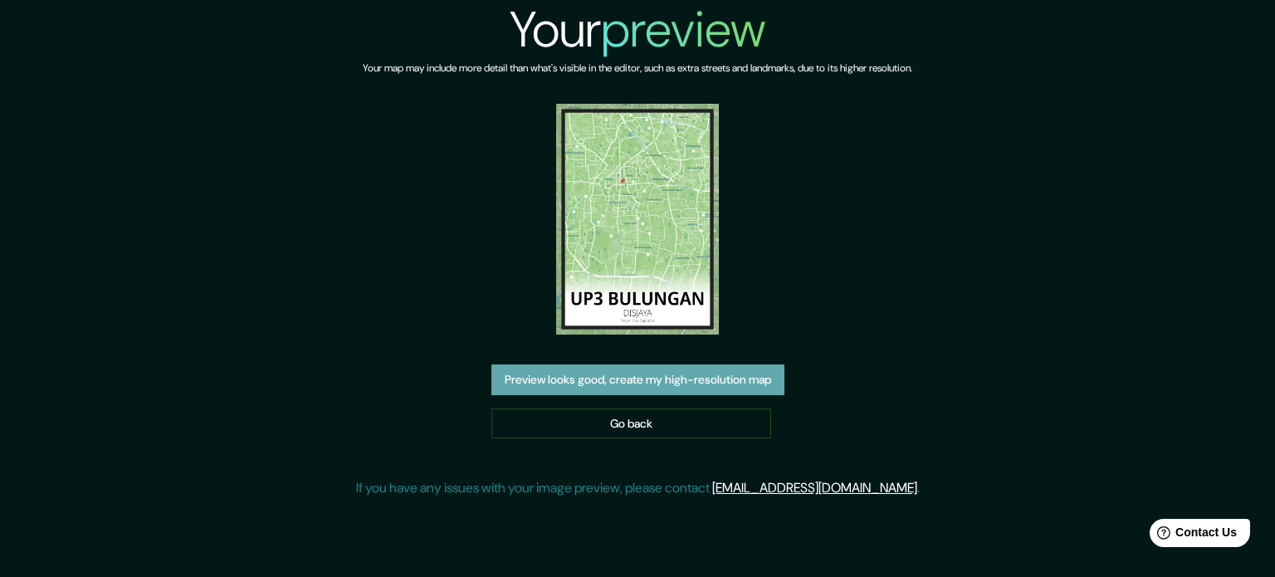
click at [626, 385] on button "Preview looks good, create my high-resolution map" at bounding box center [638, 379] width 293 height 31
